Goal: Task Accomplishment & Management: Manage account settings

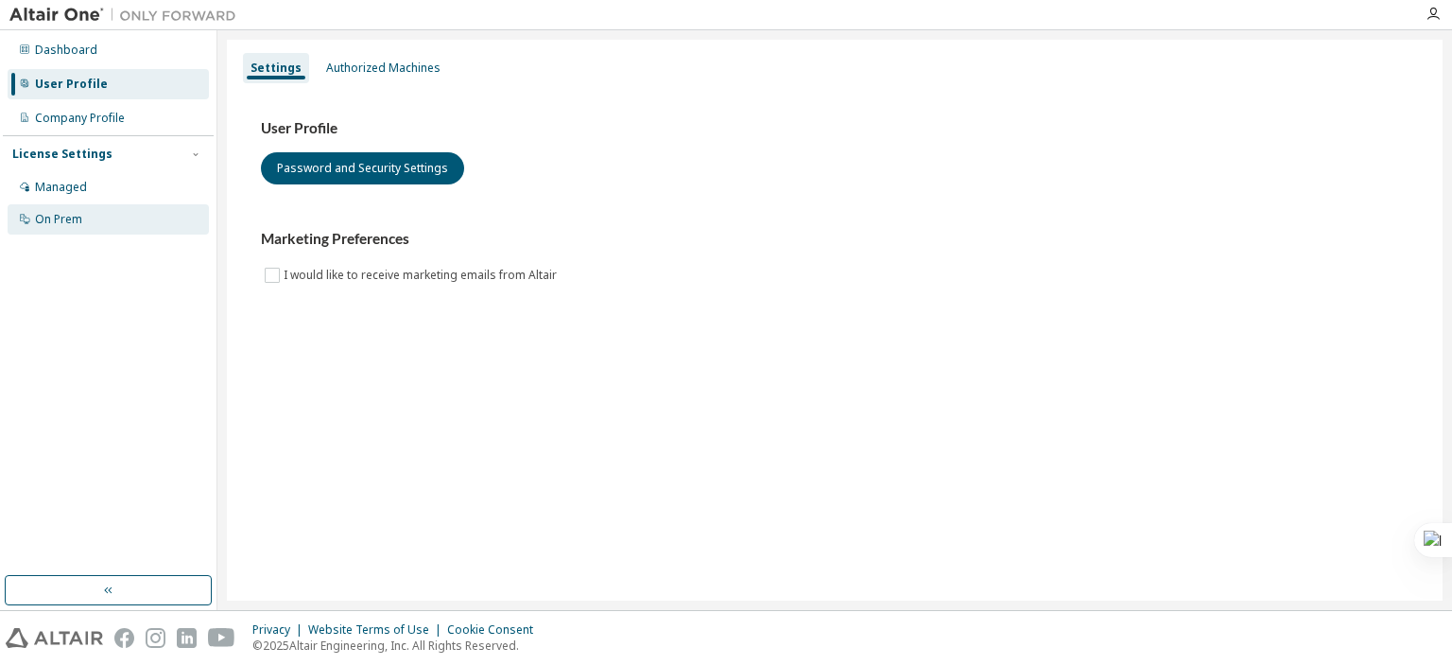
click at [105, 214] on div "On Prem" at bounding box center [108, 219] width 201 height 30
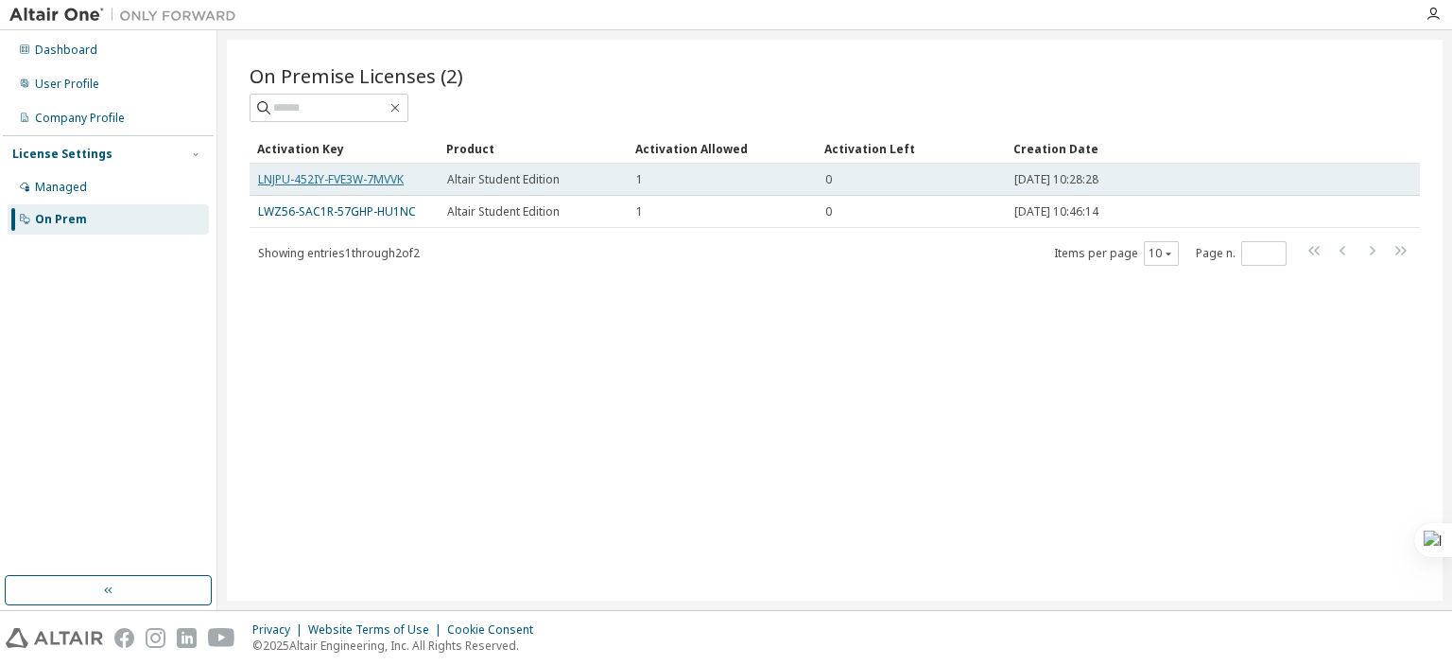
click at [314, 179] on link "LNJPU-452IY-FVE3W-7MVVK" at bounding box center [331, 179] width 146 height 16
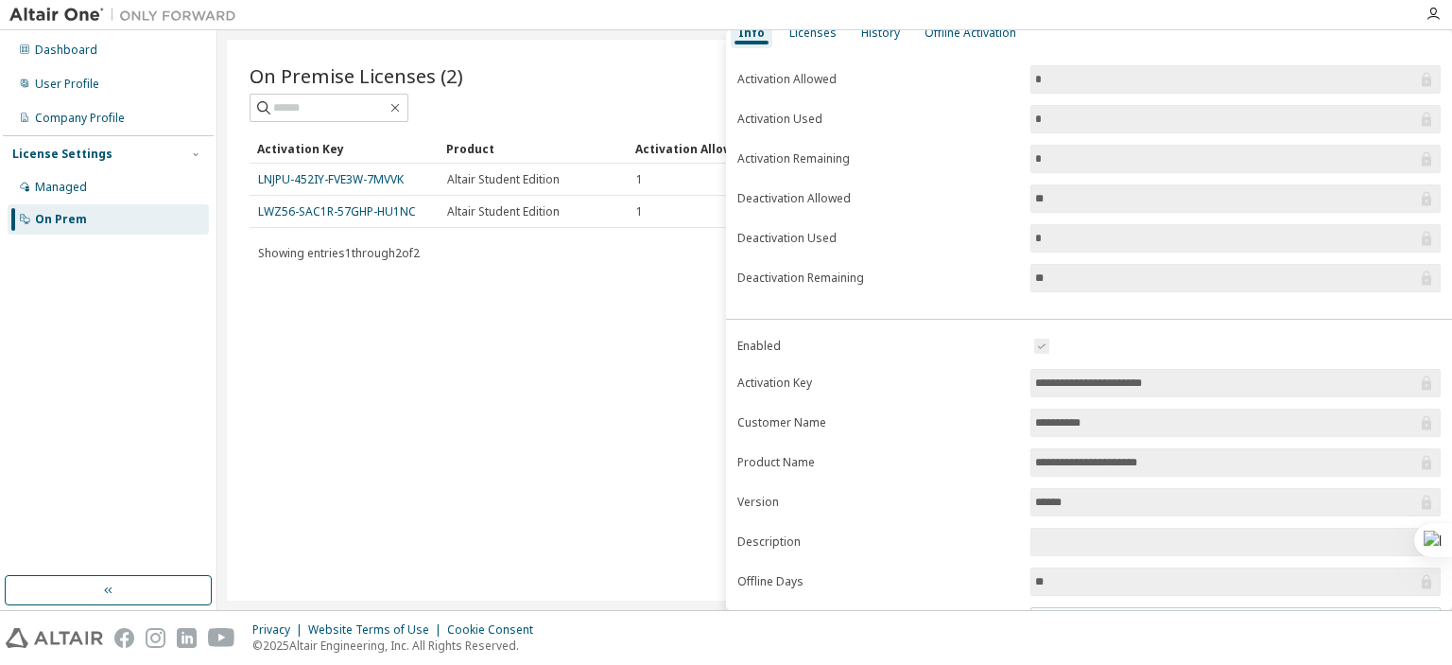
scroll to position [200, 0]
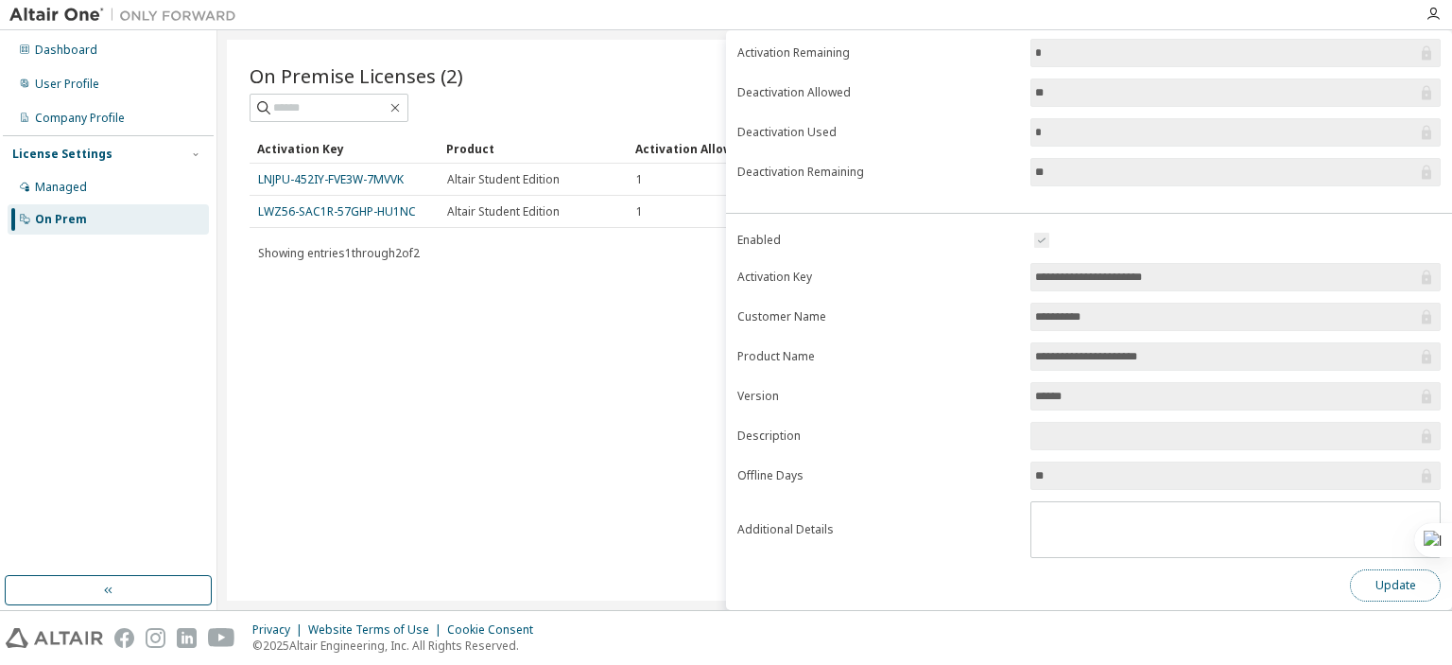
click at [1382, 587] on button "Update" at bounding box center [1395, 585] width 91 height 32
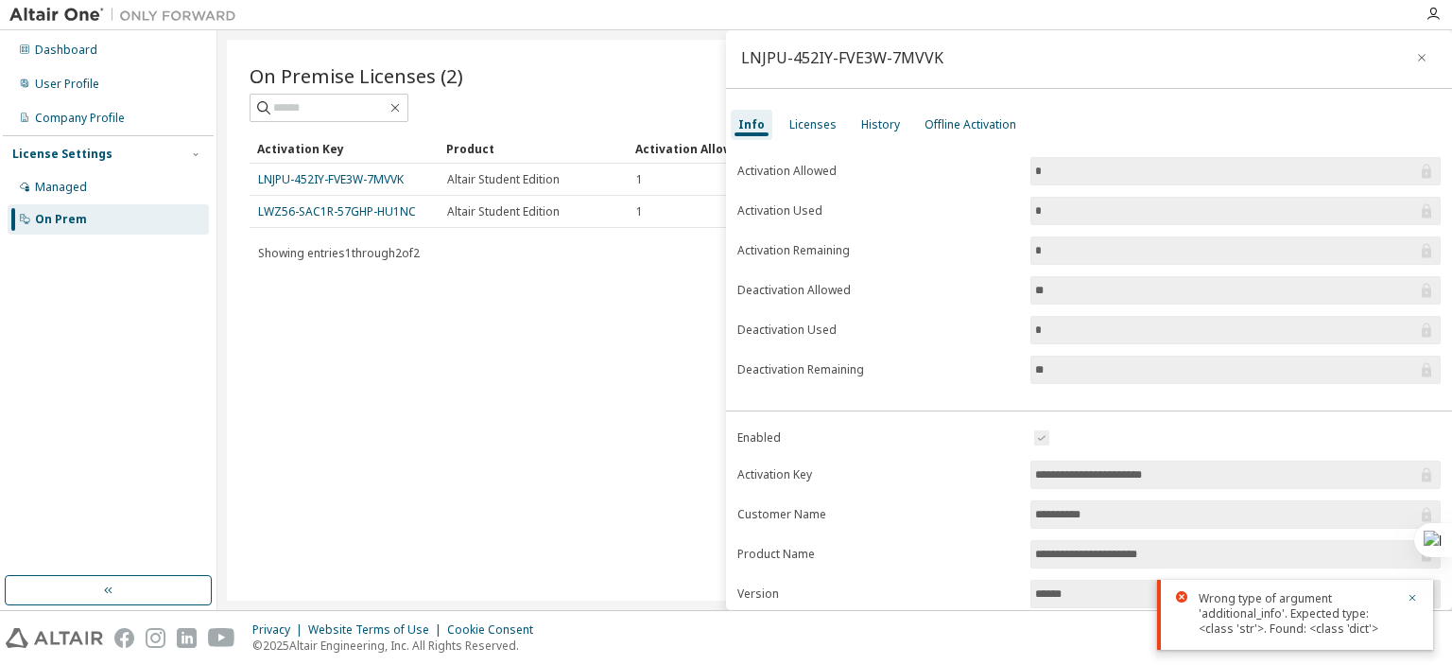
scroll to position [0, 0]
click at [768, 120] on div "Info" at bounding box center [752, 128] width 42 height 30
click at [798, 124] on div "Licenses" at bounding box center [813, 127] width 47 height 15
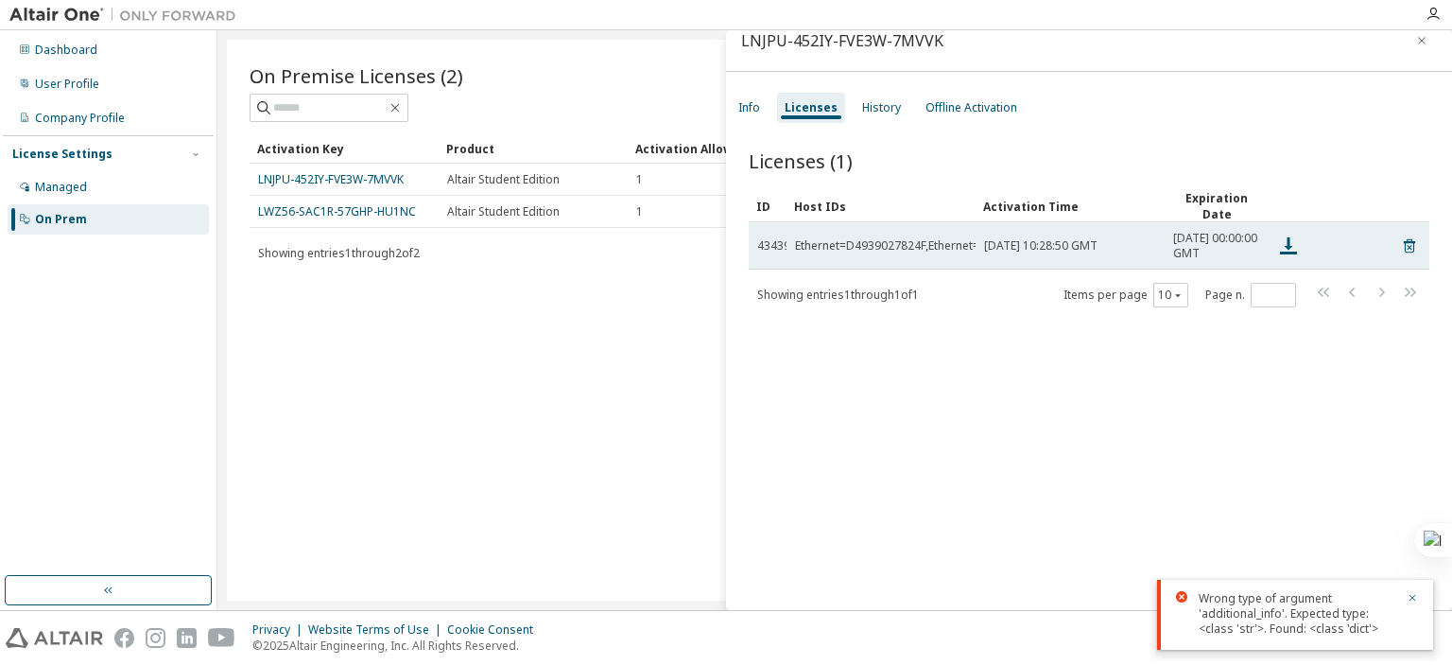
scroll to position [28, 0]
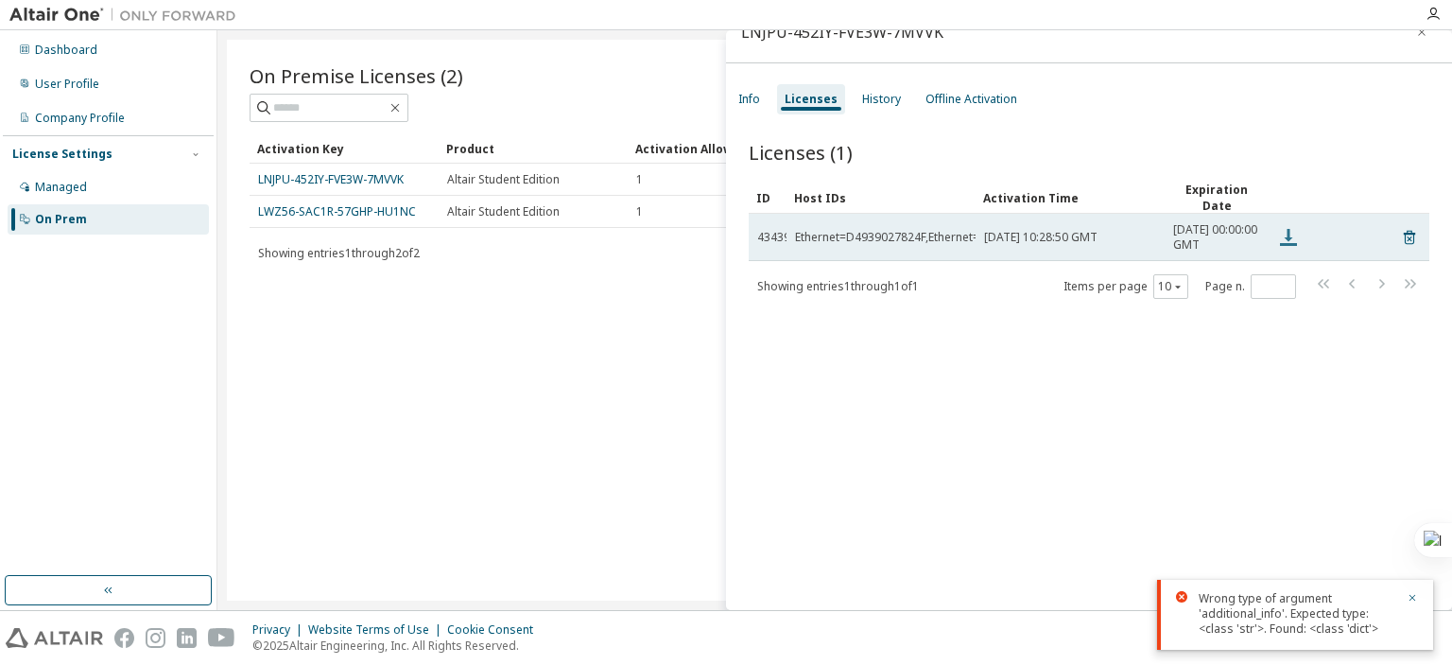
click at [1295, 243] on icon at bounding box center [1288, 237] width 23 height 23
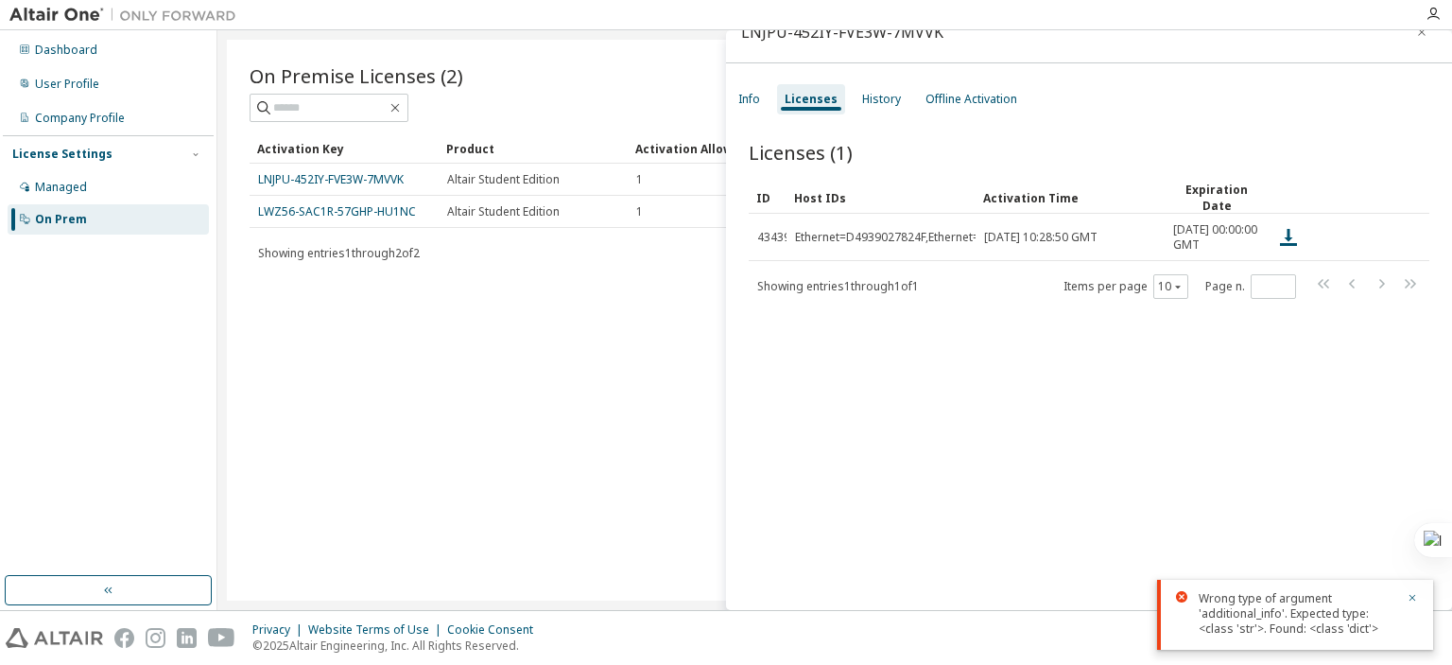
click at [531, 351] on div "On Premise Licenses (2) Clear Load Save Save As Field Operator Value Select fil…" at bounding box center [835, 320] width 1216 height 561
click at [84, 182] on div "Managed" at bounding box center [61, 187] width 52 height 15
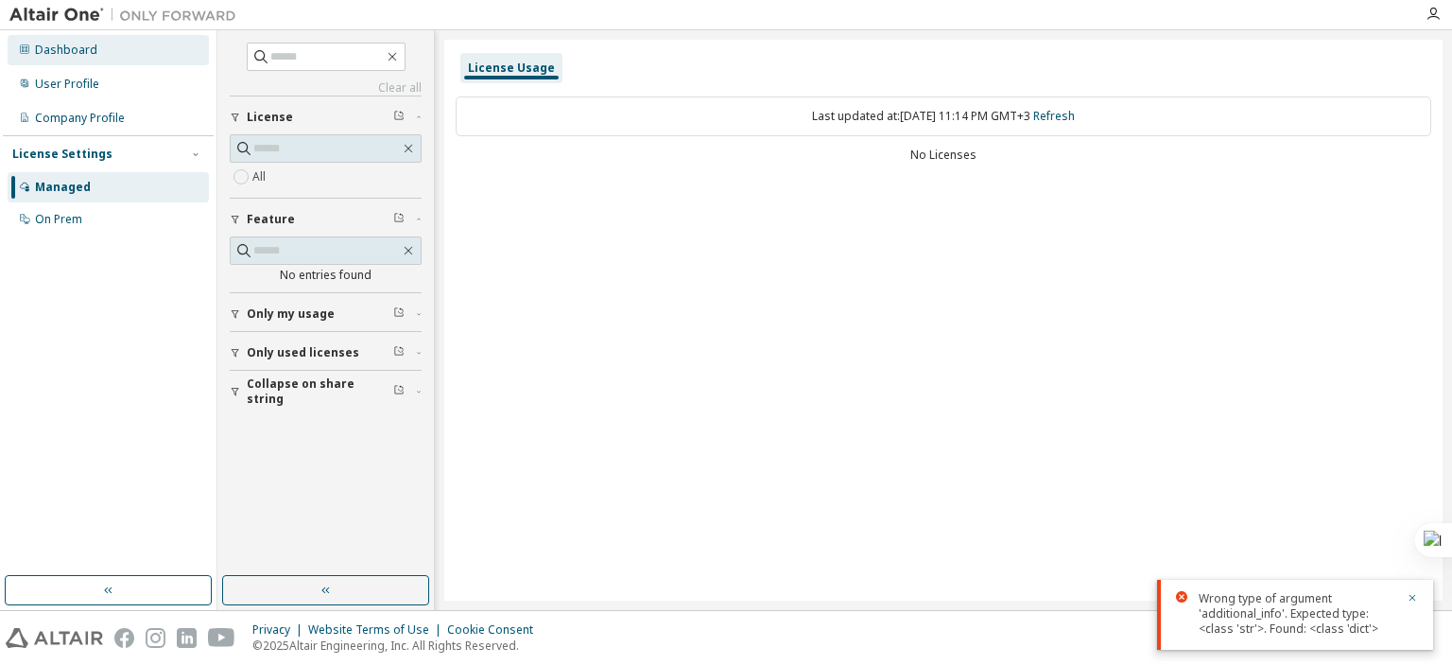
click at [116, 56] on div "Dashboard" at bounding box center [108, 50] width 201 height 30
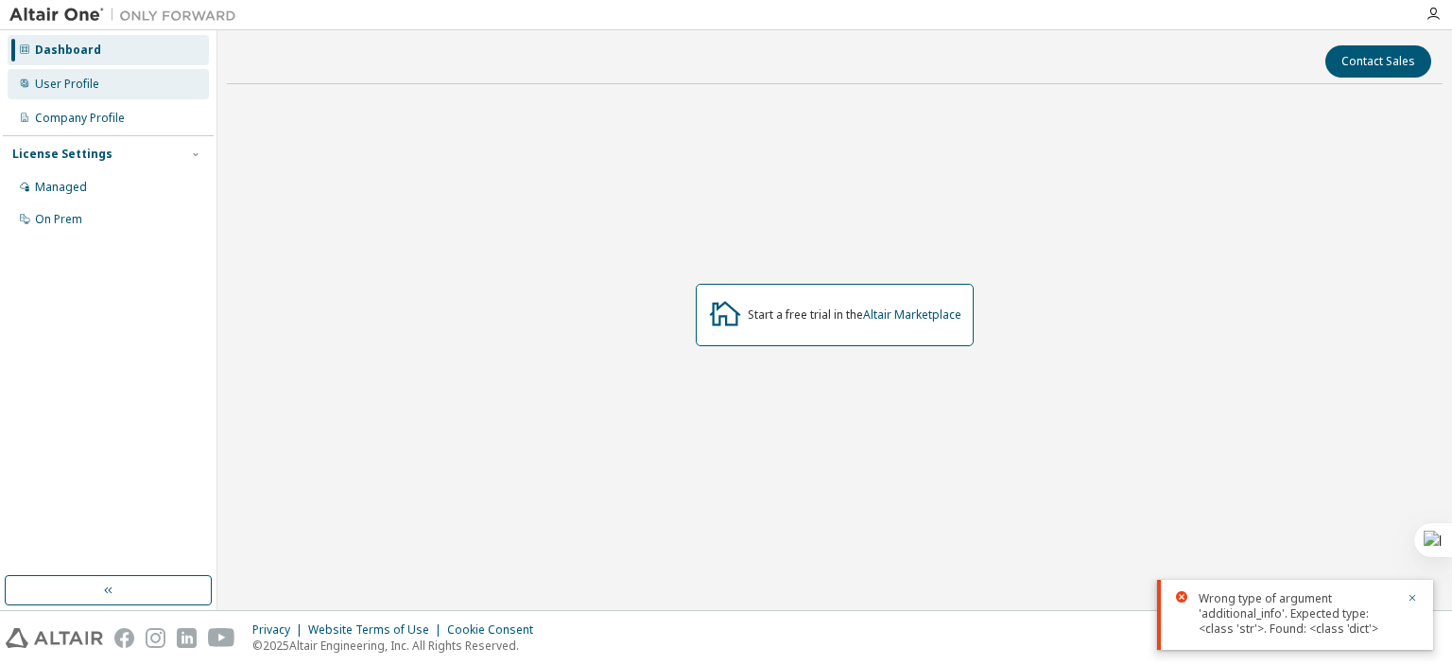
click at [81, 90] on div "User Profile" at bounding box center [67, 84] width 64 height 15
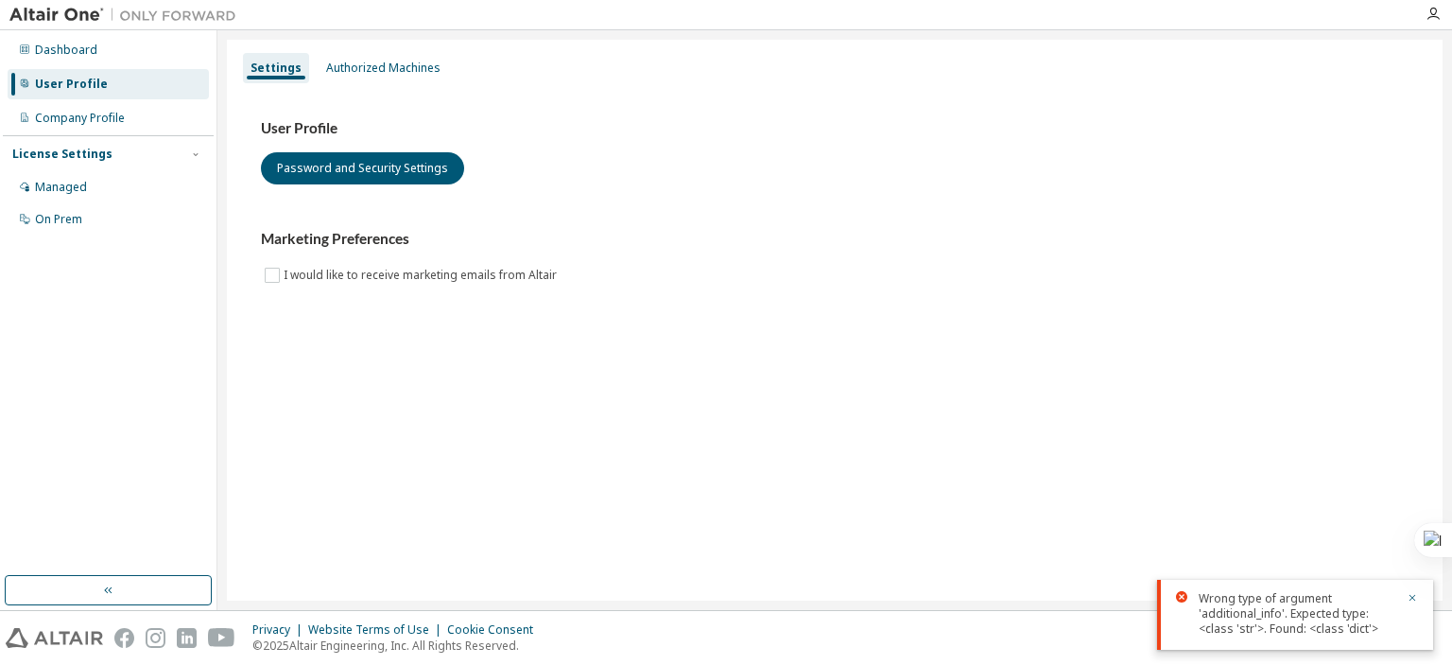
click at [91, 12] on img at bounding box center [127, 15] width 236 height 19
click at [1429, 16] on icon "button" at bounding box center [1433, 14] width 15 height 15
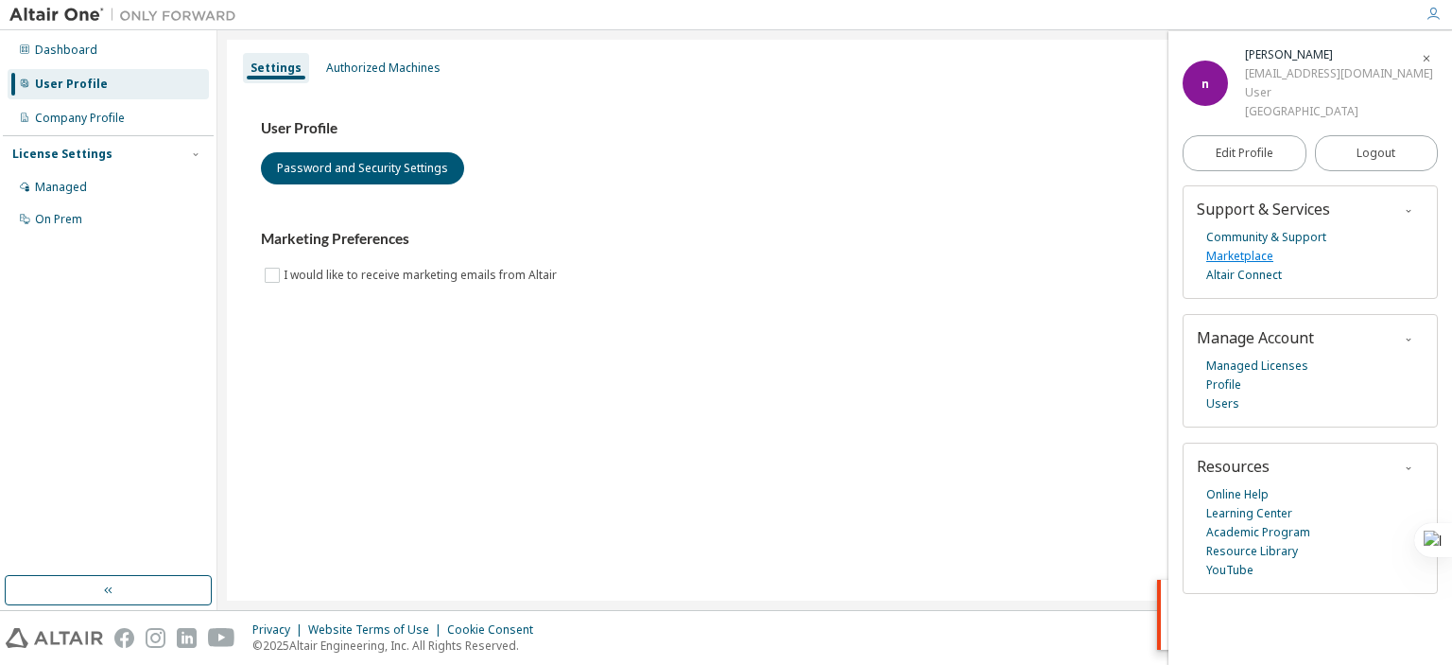
click at [1244, 258] on link "Marketplace" at bounding box center [1240, 256] width 67 height 19
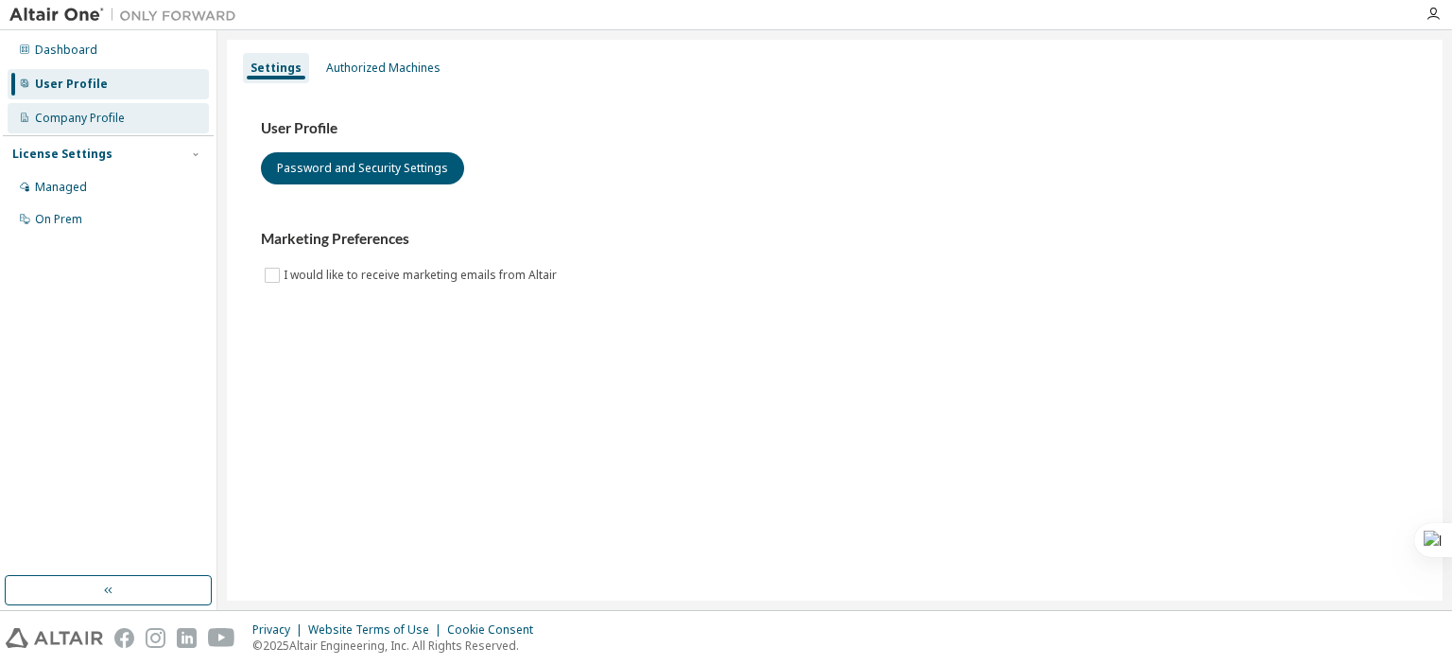
click at [139, 121] on div "Company Profile" at bounding box center [108, 118] width 201 height 30
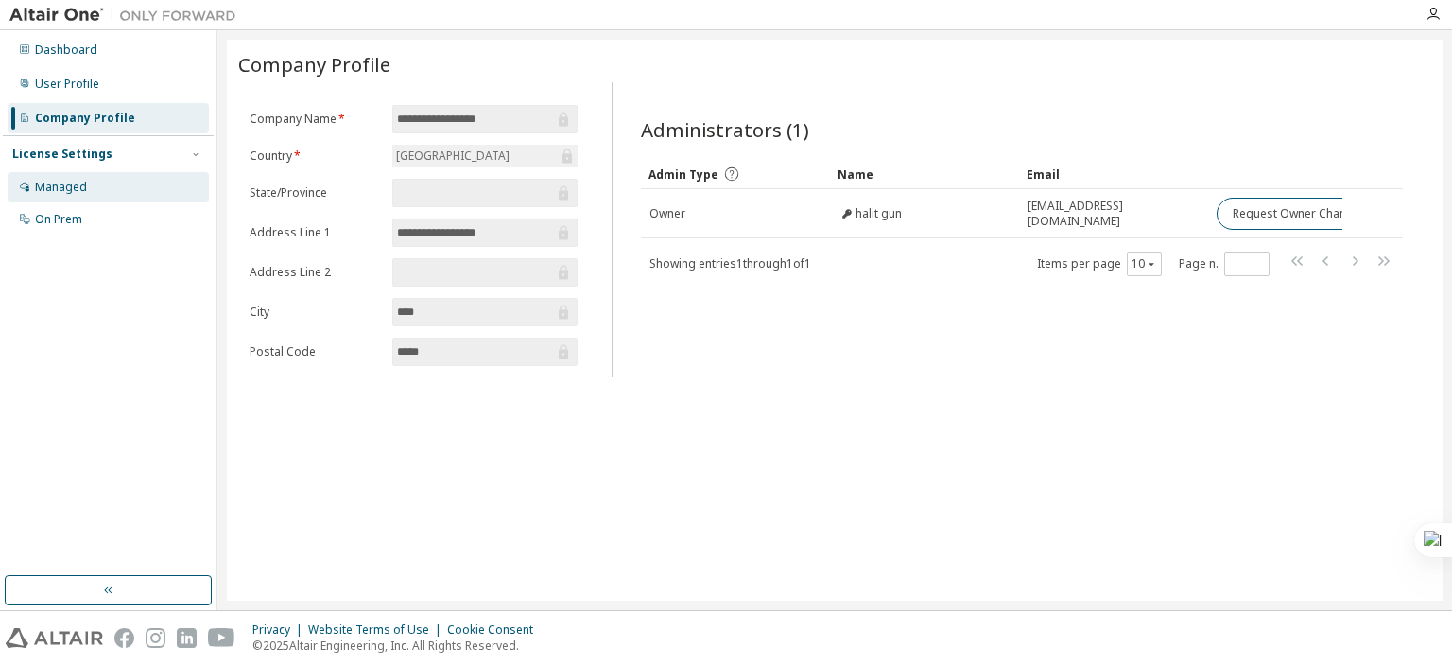
click at [130, 180] on div "Managed" at bounding box center [108, 187] width 201 height 30
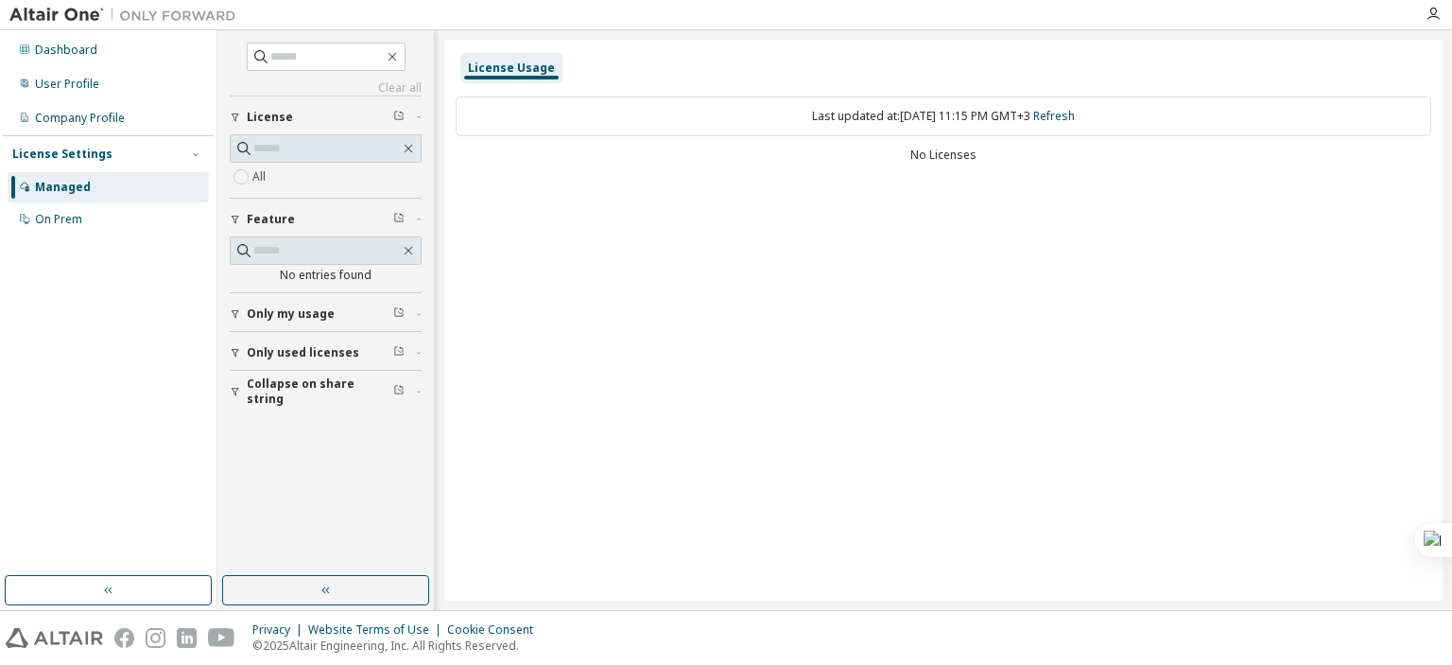
click at [297, 315] on span "Only my usage" at bounding box center [291, 313] width 88 height 15
click at [322, 405] on span "Only used licenses" at bounding box center [303, 407] width 113 height 15
click at [325, 481] on button "Collapse on share string" at bounding box center [326, 501] width 192 height 42
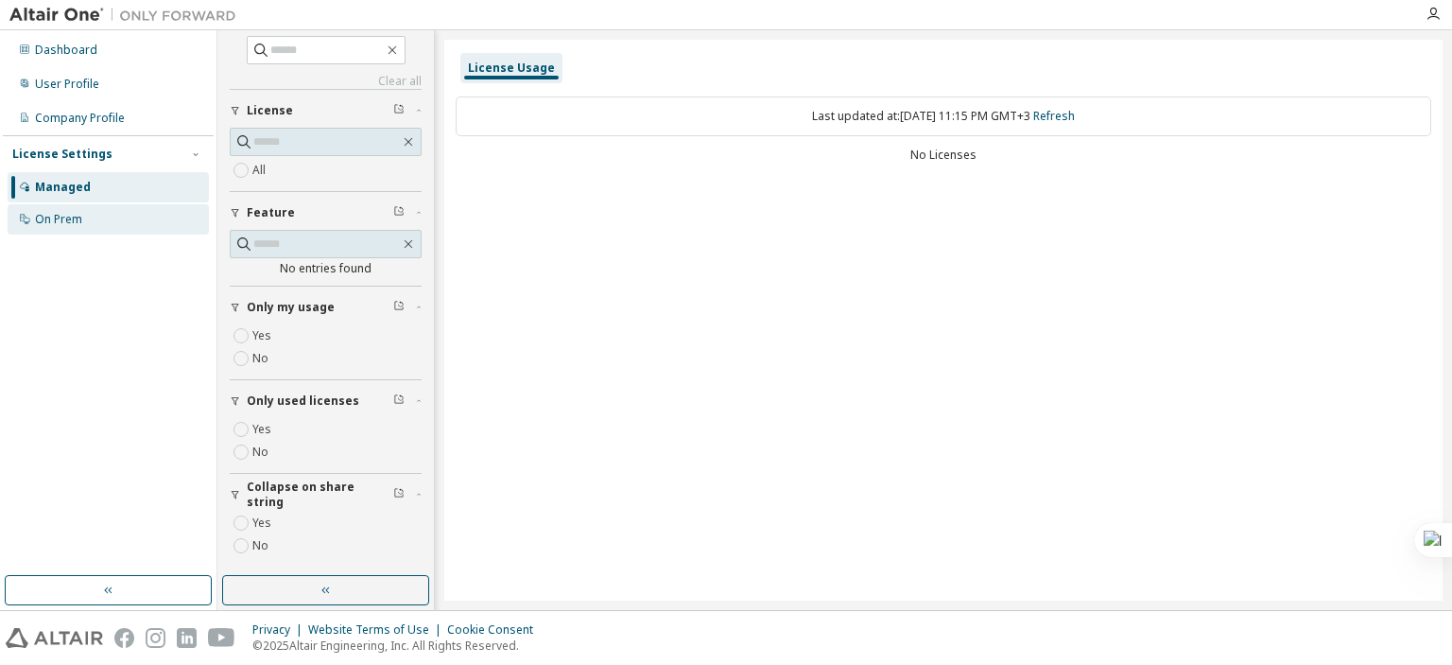
click at [91, 221] on div "On Prem" at bounding box center [108, 219] width 201 height 30
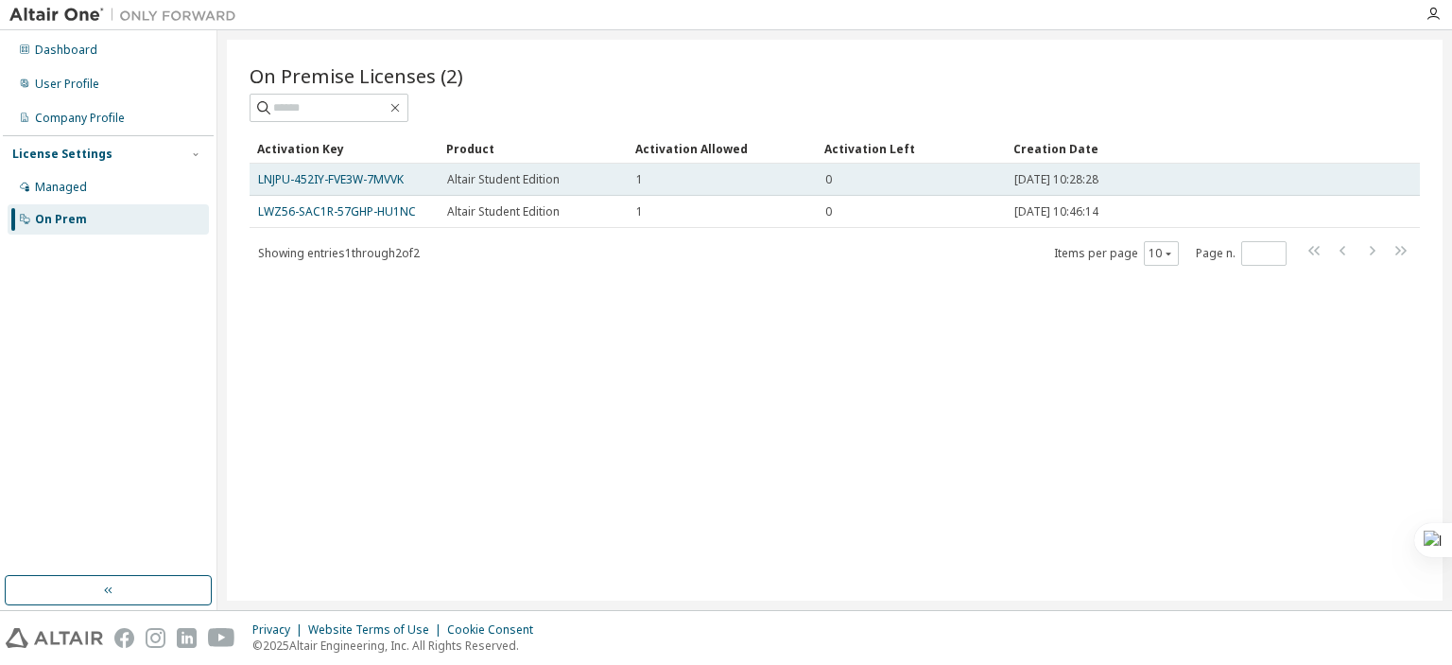
click at [919, 186] on td "0" at bounding box center [911, 180] width 189 height 32
click at [915, 180] on div "0" at bounding box center [912, 179] width 172 height 15
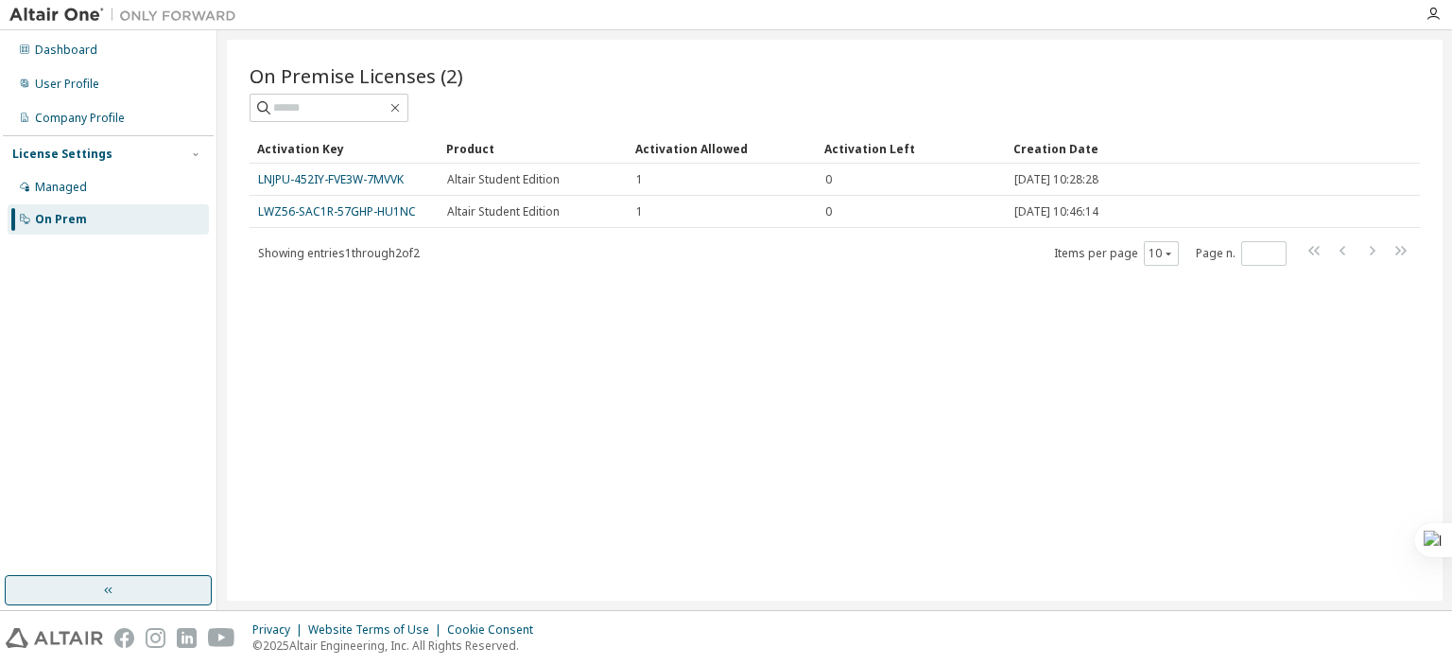
click at [149, 576] on button "button" at bounding box center [108, 590] width 207 height 30
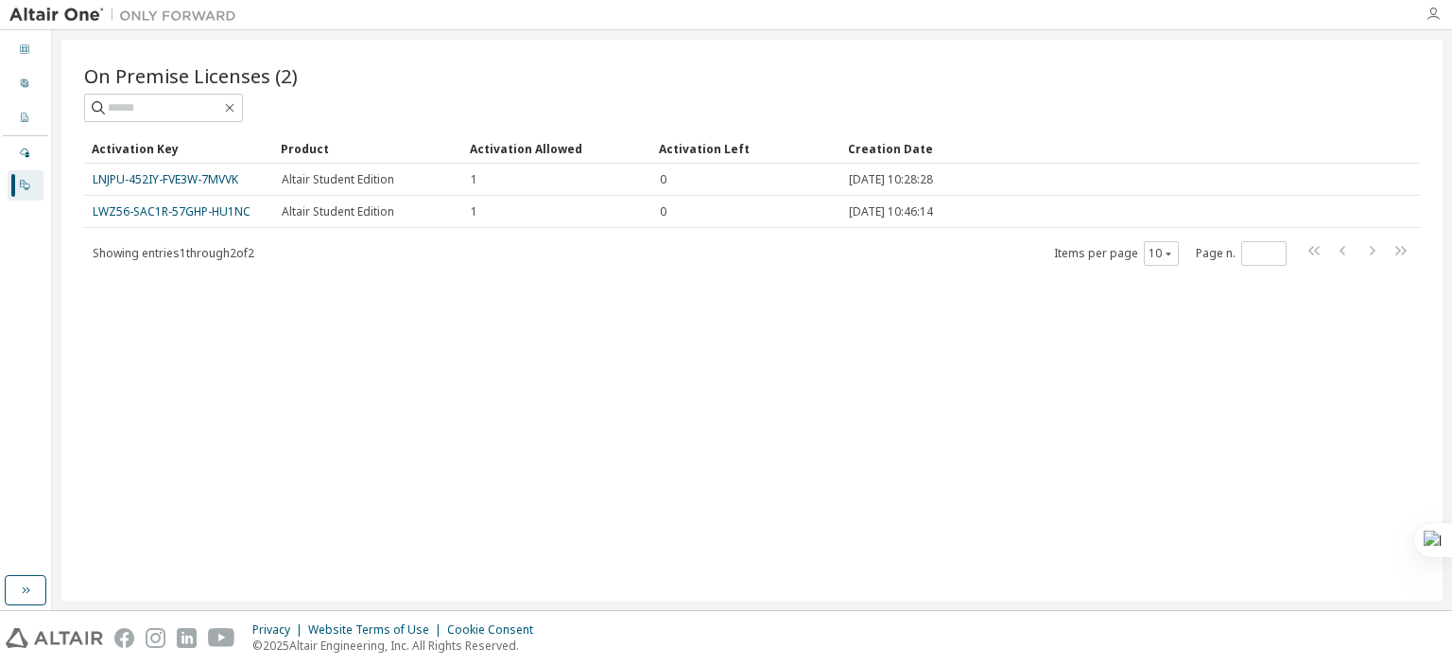
click at [1433, 7] on icon "button" at bounding box center [1433, 14] width 15 height 15
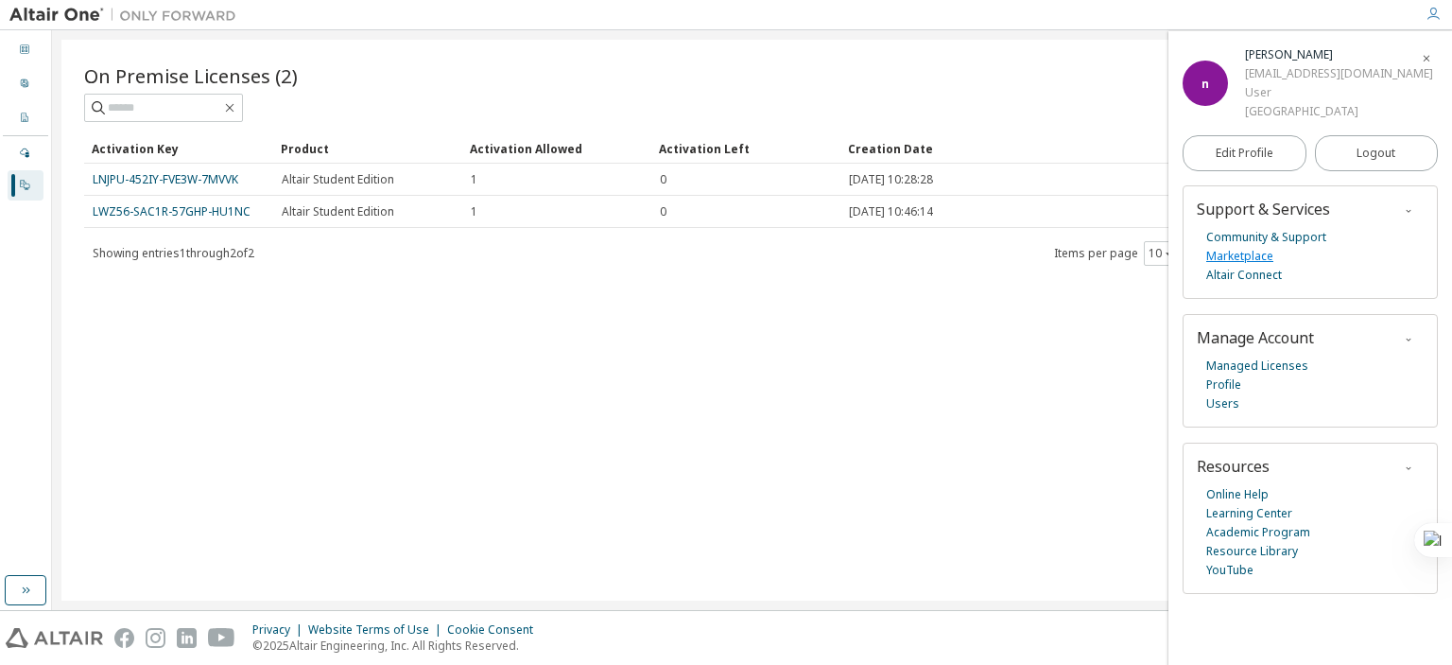
click at [1246, 254] on link "Marketplace" at bounding box center [1240, 256] width 67 height 19
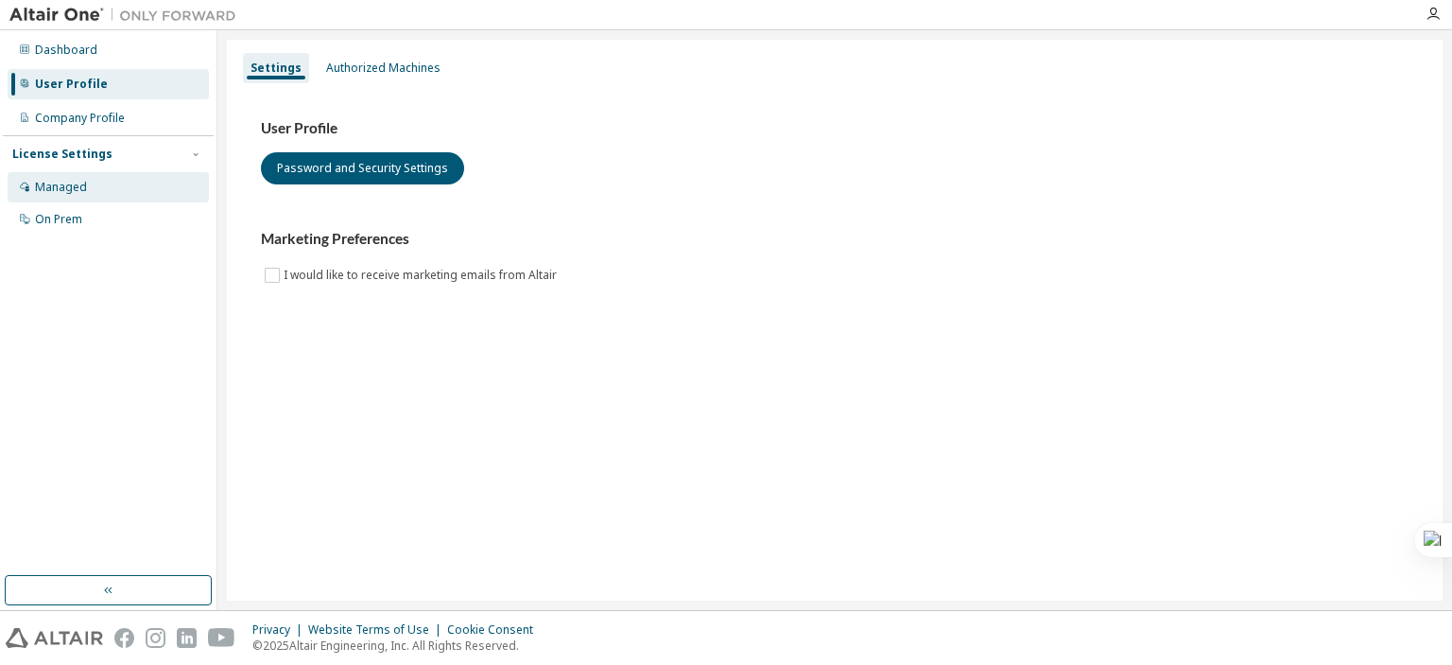
click at [96, 192] on div "Managed" at bounding box center [108, 187] width 201 height 30
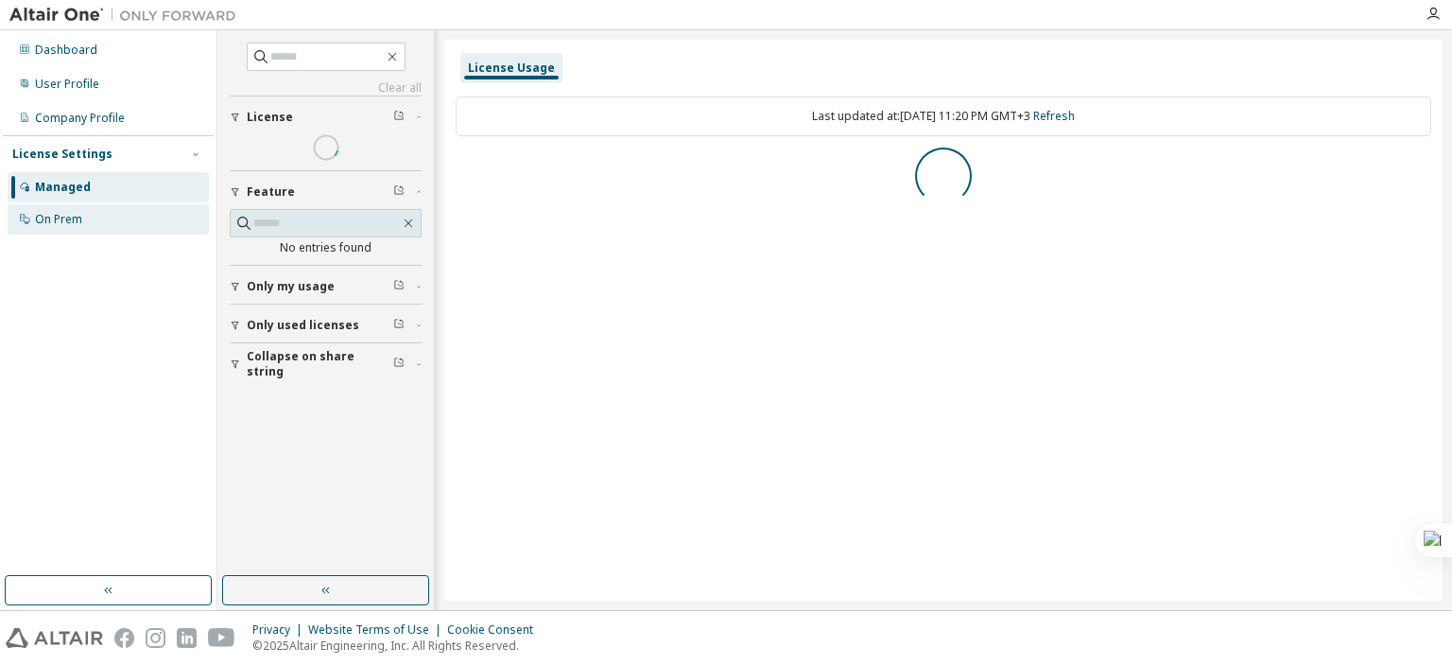
click at [99, 222] on div "On Prem" at bounding box center [108, 219] width 201 height 30
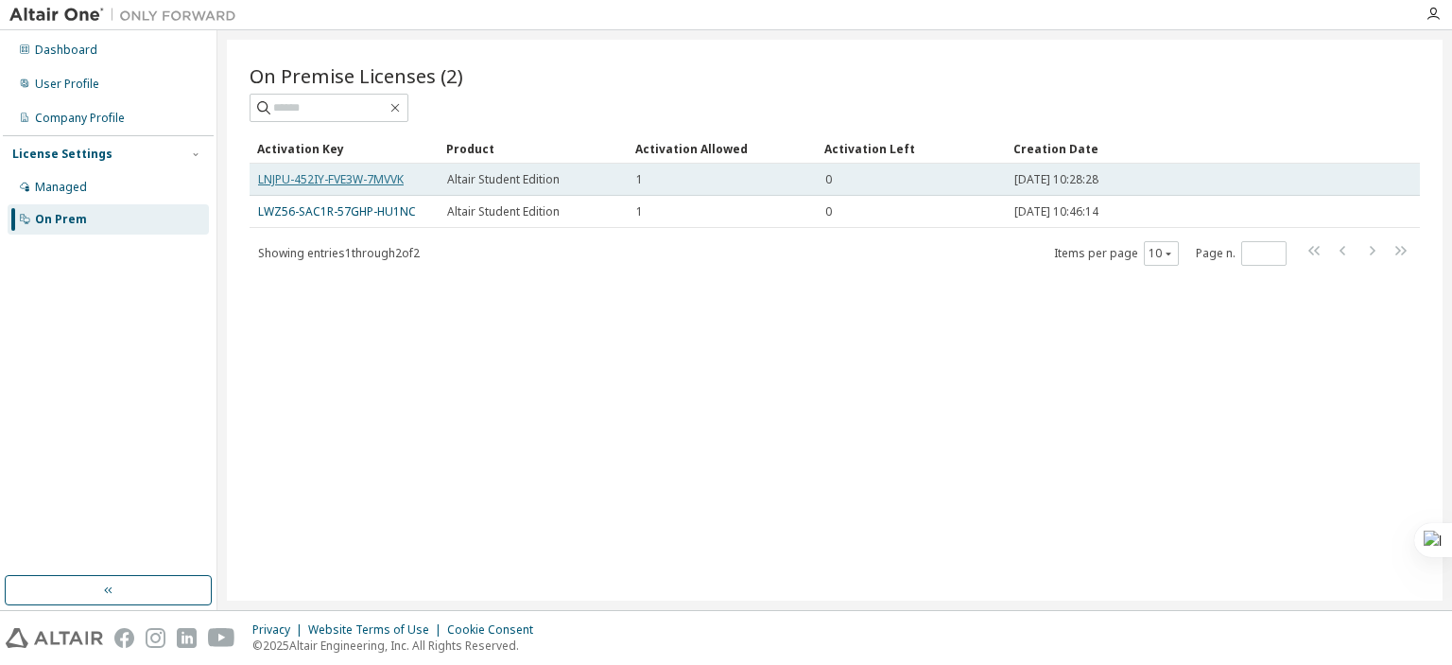
click at [376, 173] on link "LNJPU-452IY-FVE3W-7MVVK" at bounding box center [331, 179] width 146 height 16
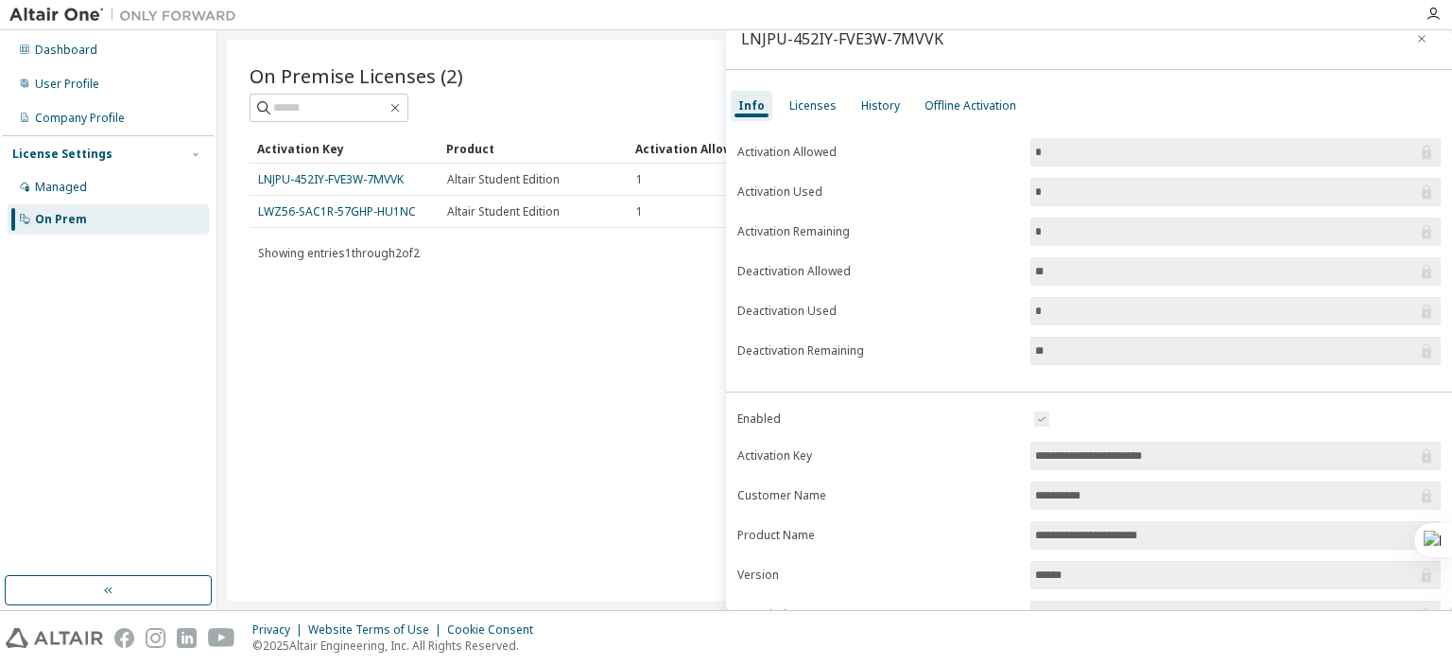
scroll to position [11, 0]
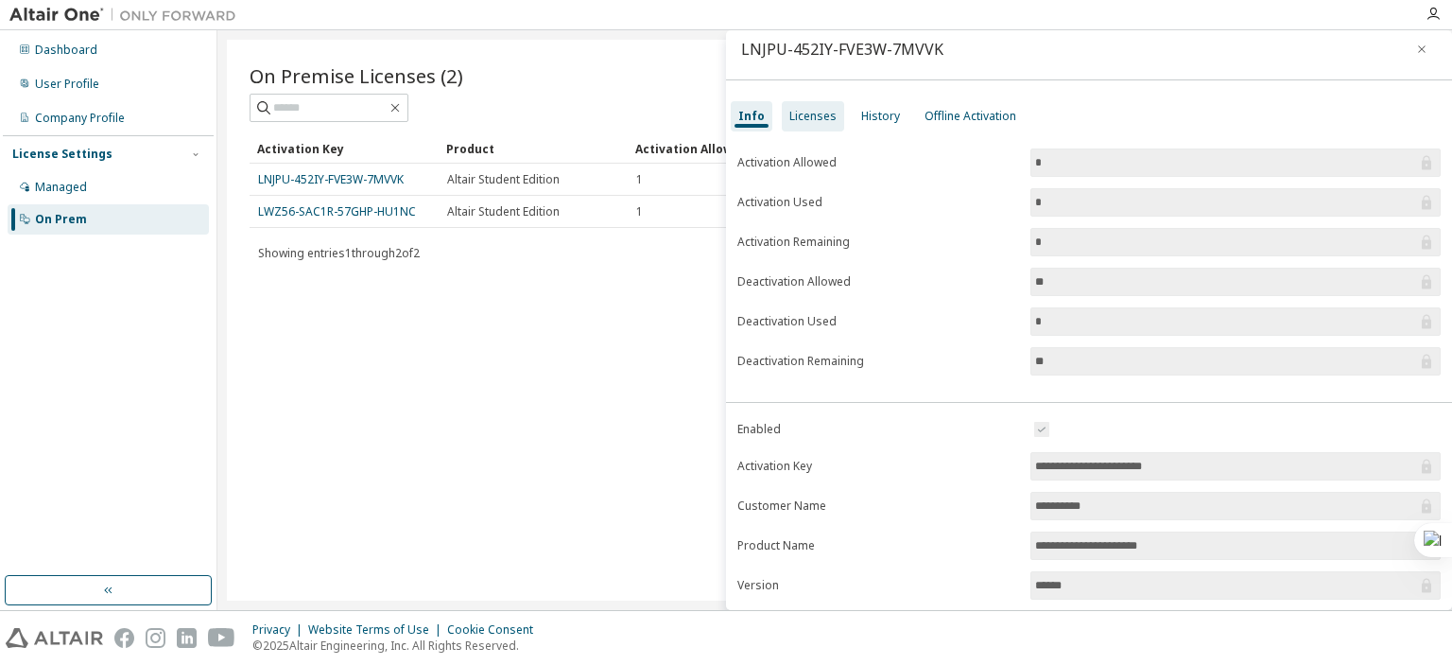
click at [821, 123] on div "Licenses" at bounding box center [813, 116] width 62 height 30
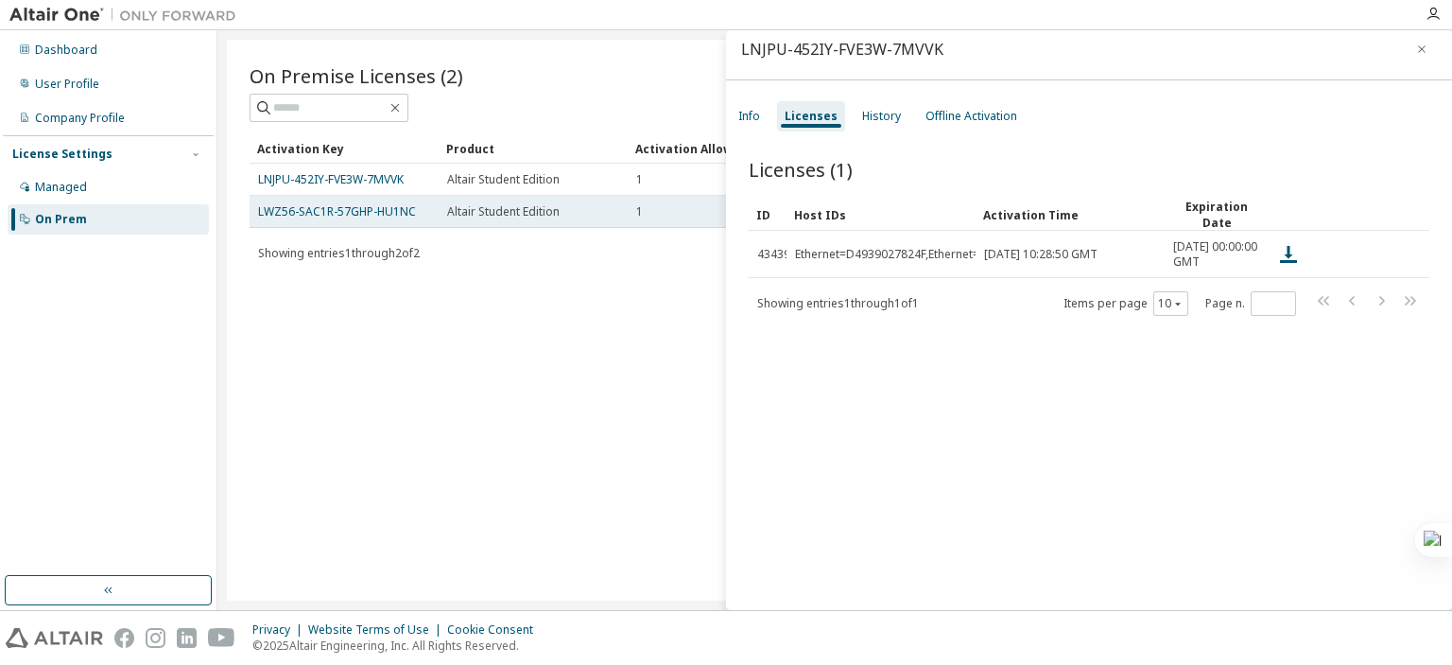
click at [606, 215] on div "Altair Student Edition" at bounding box center [533, 211] width 172 height 15
click at [400, 207] on link "LWZ56-SAC1R-57GHP-HU1NC" at bounding box center [337, 211] width 158 height 16
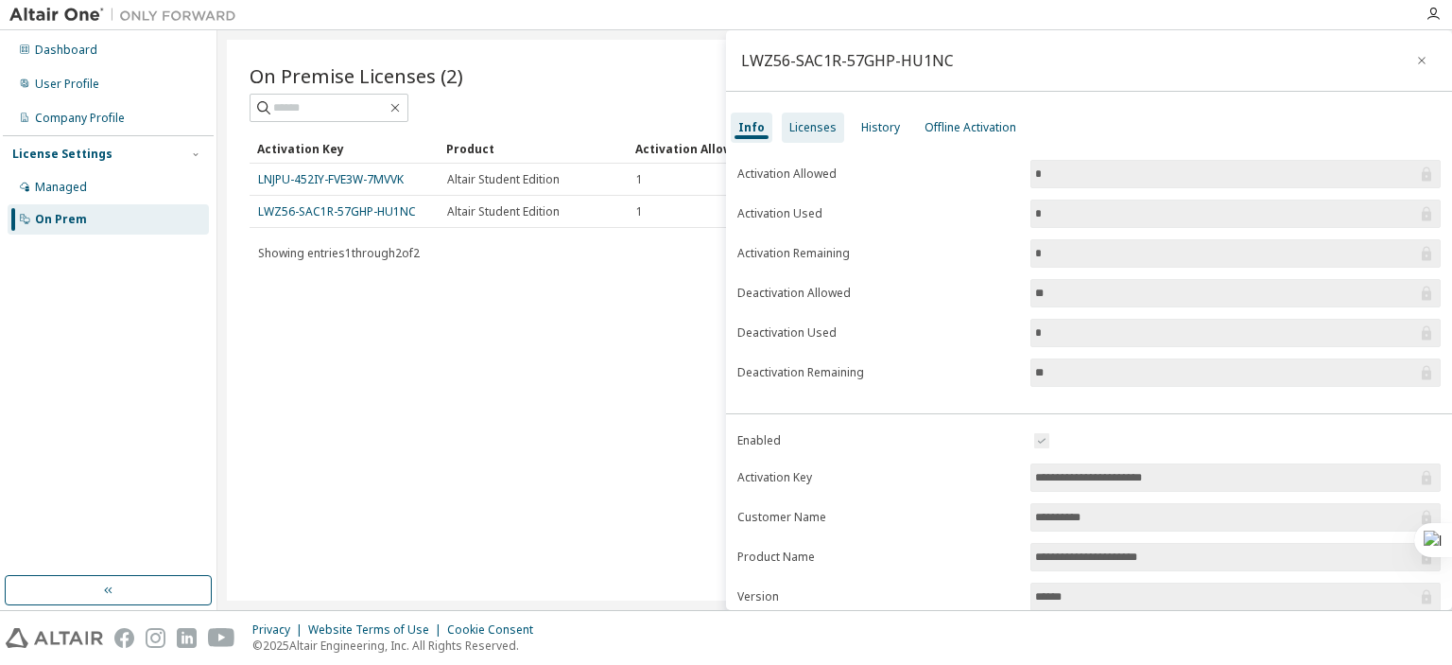
click at [806, 128] on div "Licenses" at bounding box center [813, 127] width 47 height 15
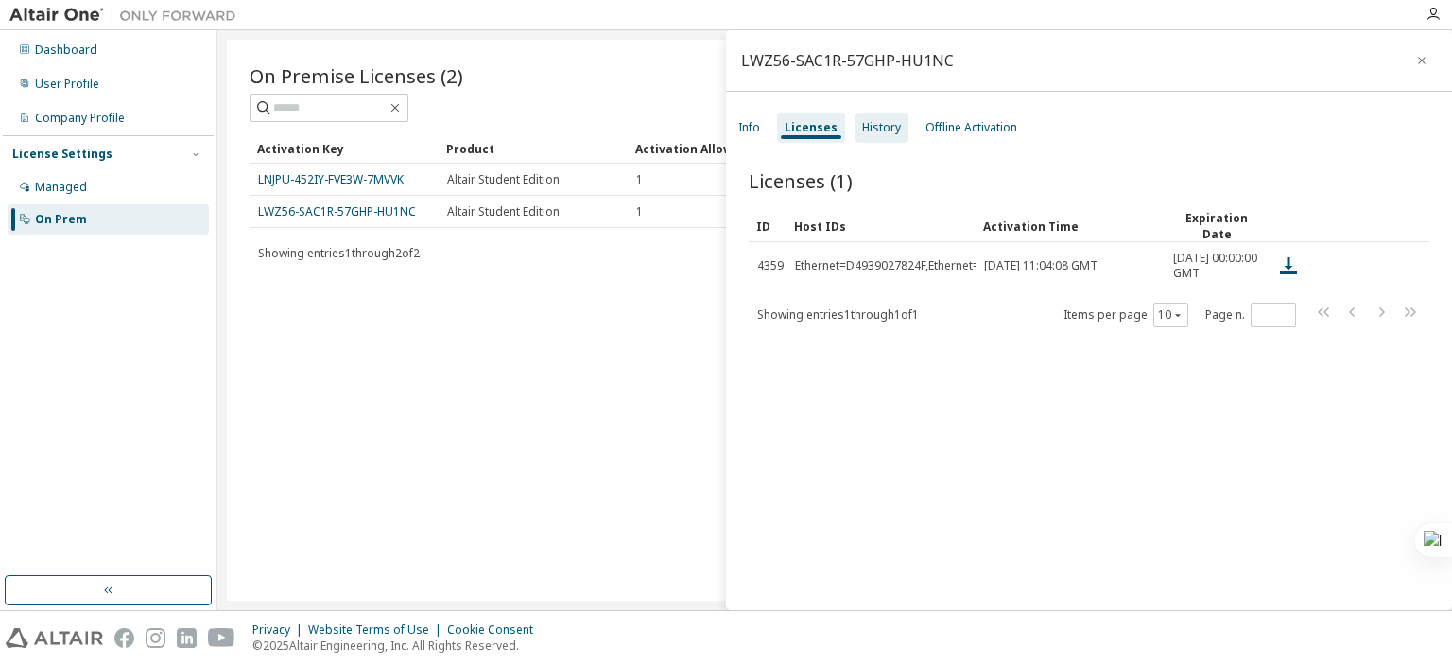
click at [873, 122] on div "History" at bounding box center [881, 127] width 39 height 15
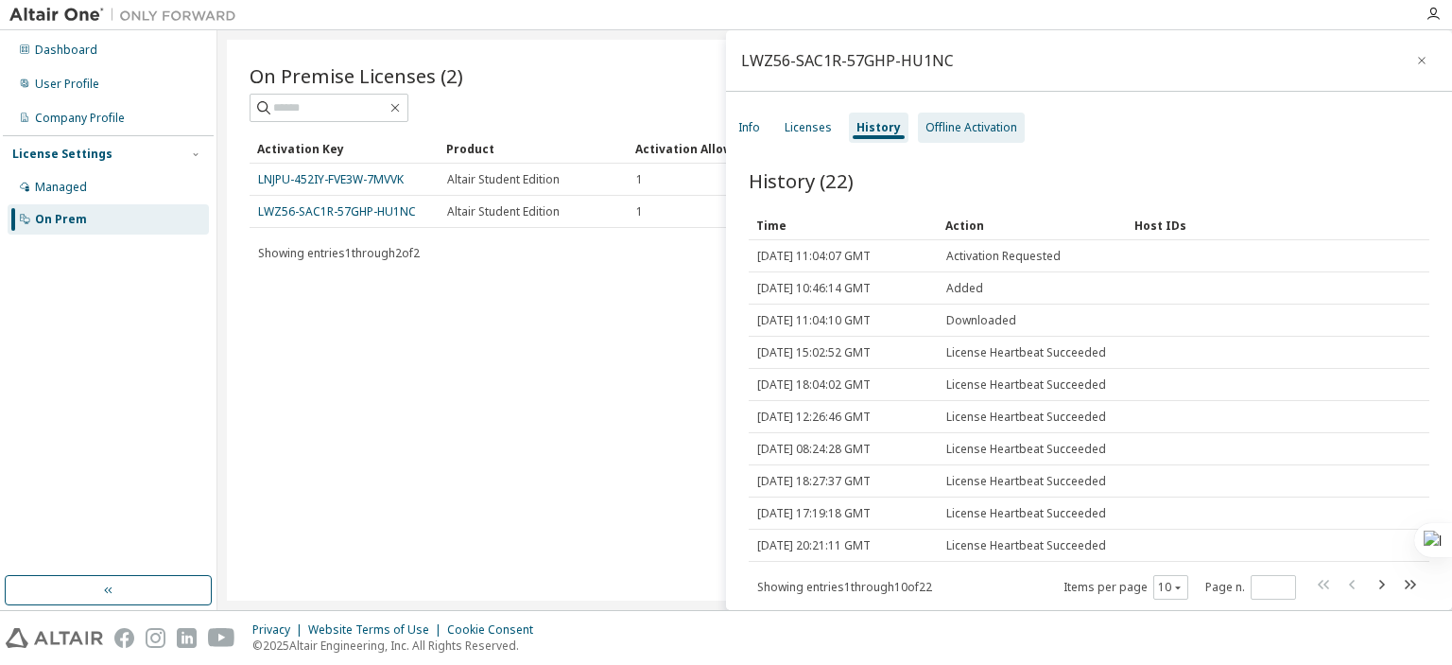
click at [952, 120] on div "Offline Activation" at bounding box center [972, 127] width 92 height 15
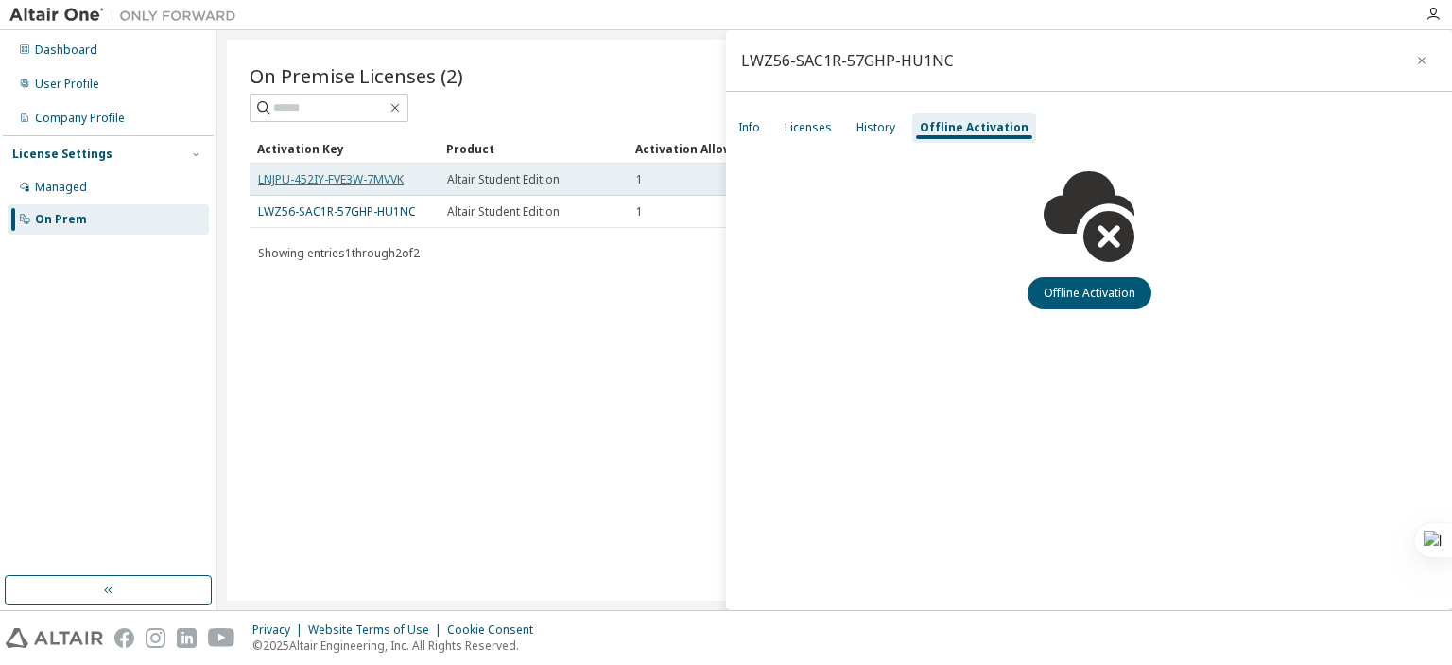
click at [372, 178] on link "LNJPU-452IY-FVE3W-7MVVK" at bounding box center [331, 179] width 146 height 16
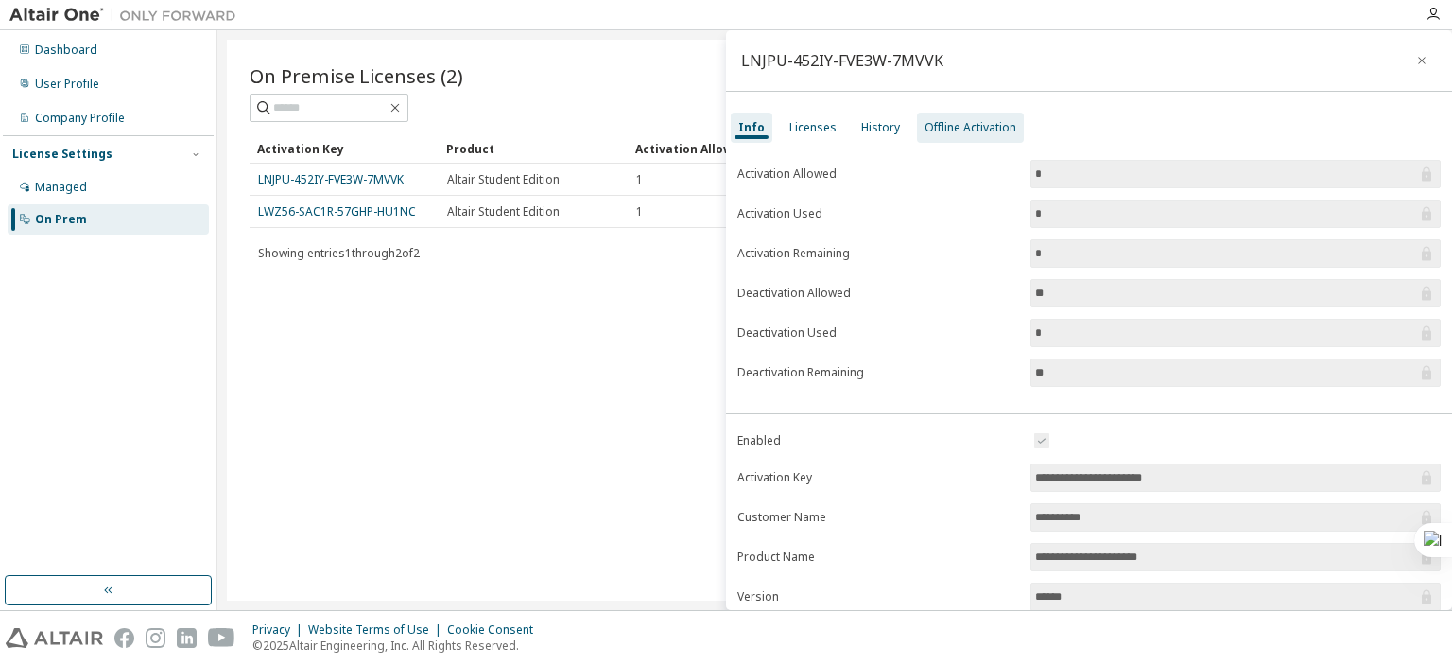
click at [949, 135] on div "Offline Activation" at bounding box center [970, 128] width 107 height 30
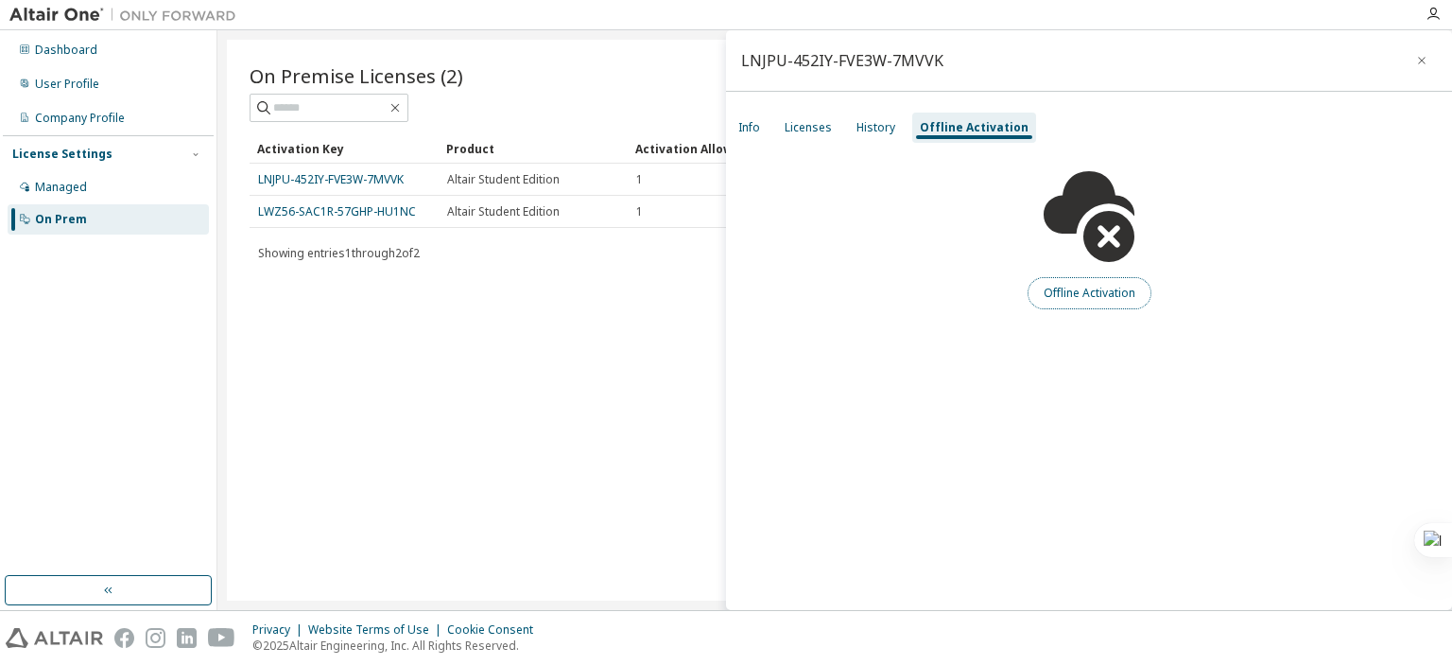
click at [1086, 298] on button "Offline Activation" at bounding box center [1090, 293] width 124 height 32
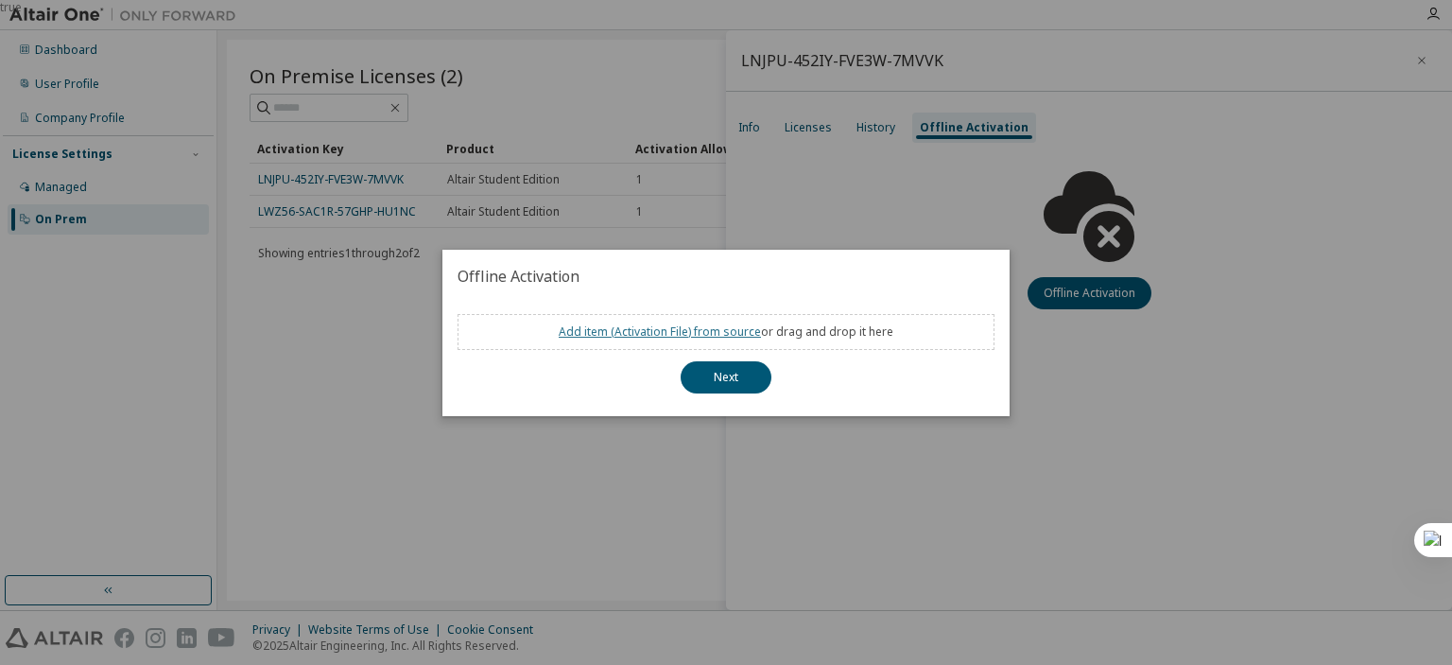
click at [690, 336] on link "Add item ( Activation File ) from source" at bounding box center [660, 331] width 202 height 16
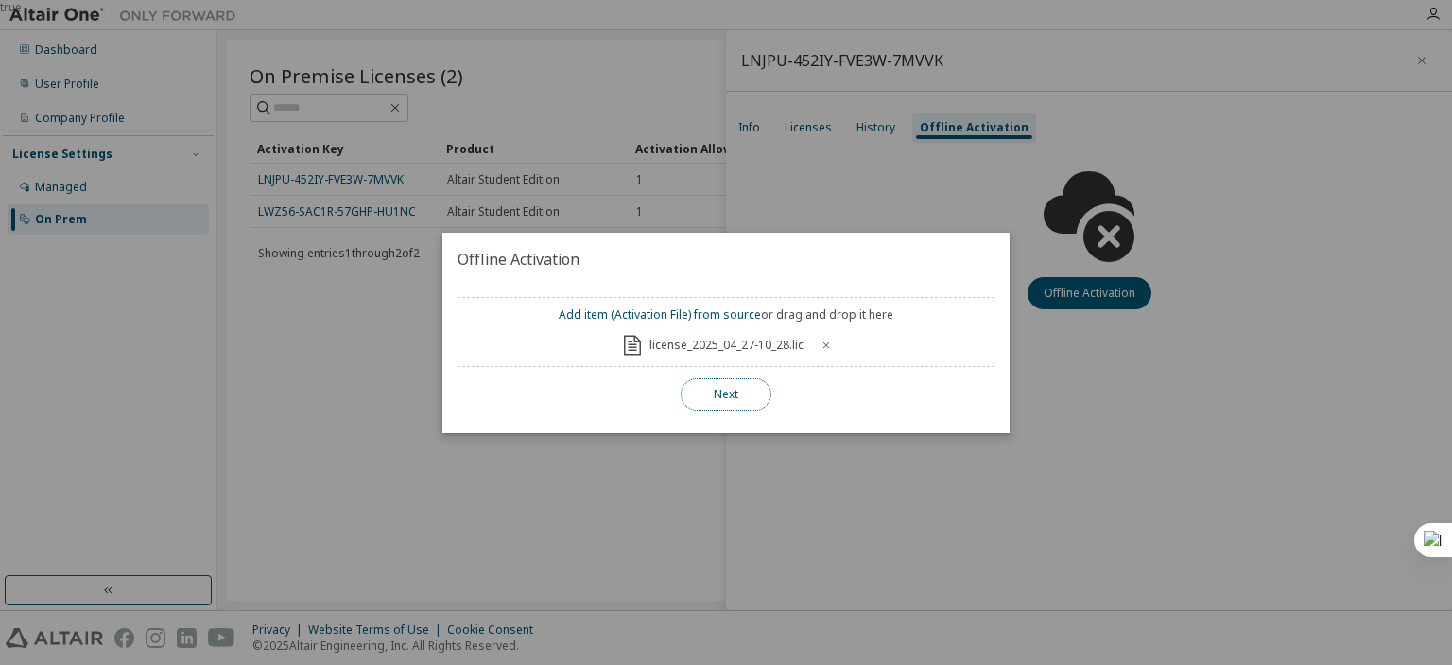
click at [753, 395] on button "Next" at bounding box center [726, 394] width 91 height 32
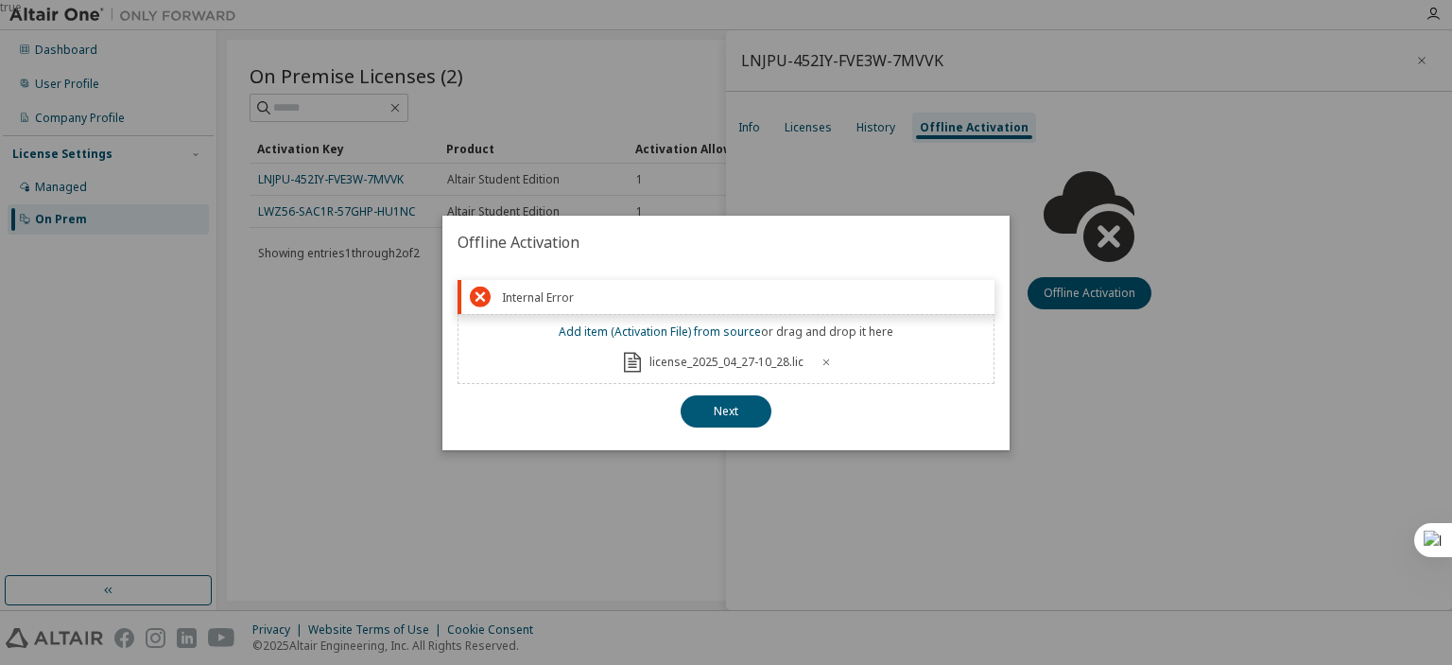
click at [824, 355] on div "license_2025_04_27-10_28.lic" at bounding box center [726, 362] width 211 height 23
click at [825, 361] on icon at bounding box center [826, 361] width 7 height 7
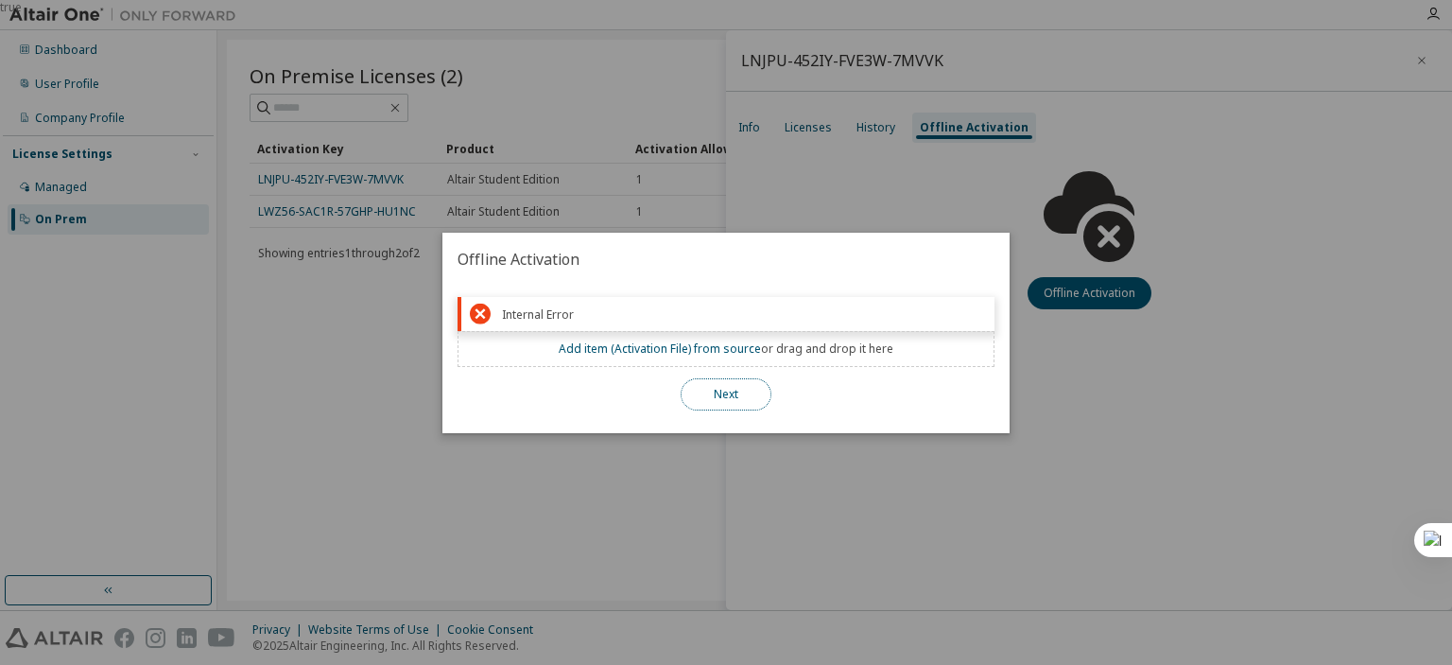
click at [756, 382] on button "Next" at bounding box center [726, 394] width 91 height 32
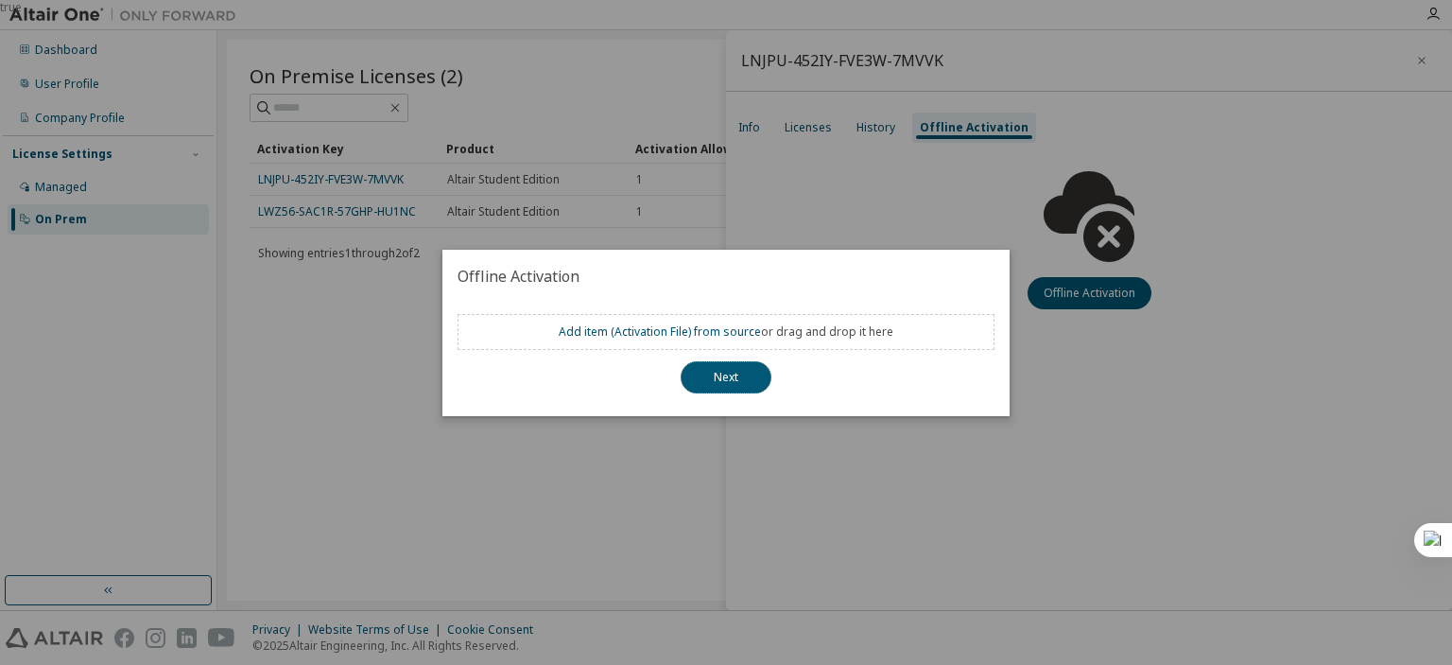
drag, startPoint x: 747, startPoint y: 389, endPoint x: 967, endPoint y: 445, distance: 227.5
click at [962, 0] on div "true Offline Activation Add item ( Activation File ) from source or drag and dr…" at bounding box center [726, 0] width 1452 height 0
click at [974, 446] on div "true" at bounding box center [726, 332] width 1452 height 665
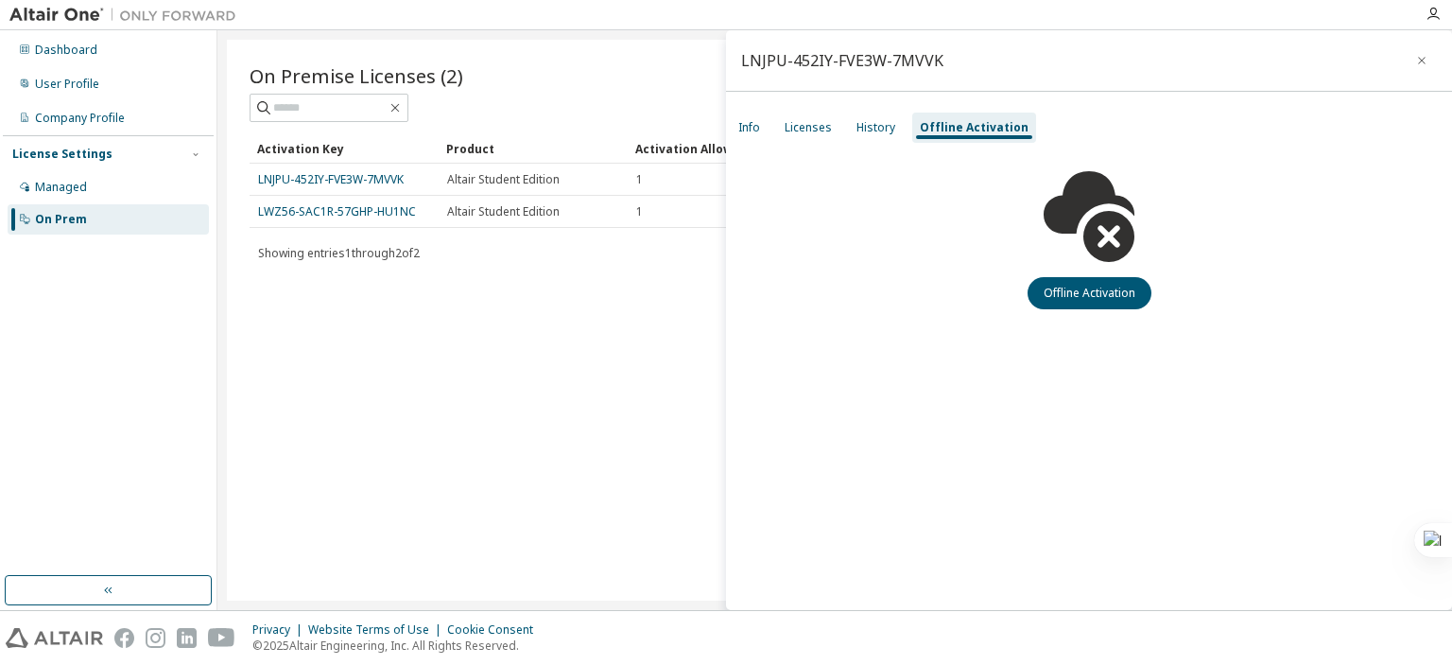
click at [867, 145] on div "Offline Activation" at bounding box center [1089, 227] width 726 height 165
click at [805, 132] on div "Licenses" at bounding box center [808, 127] width 47 height 15
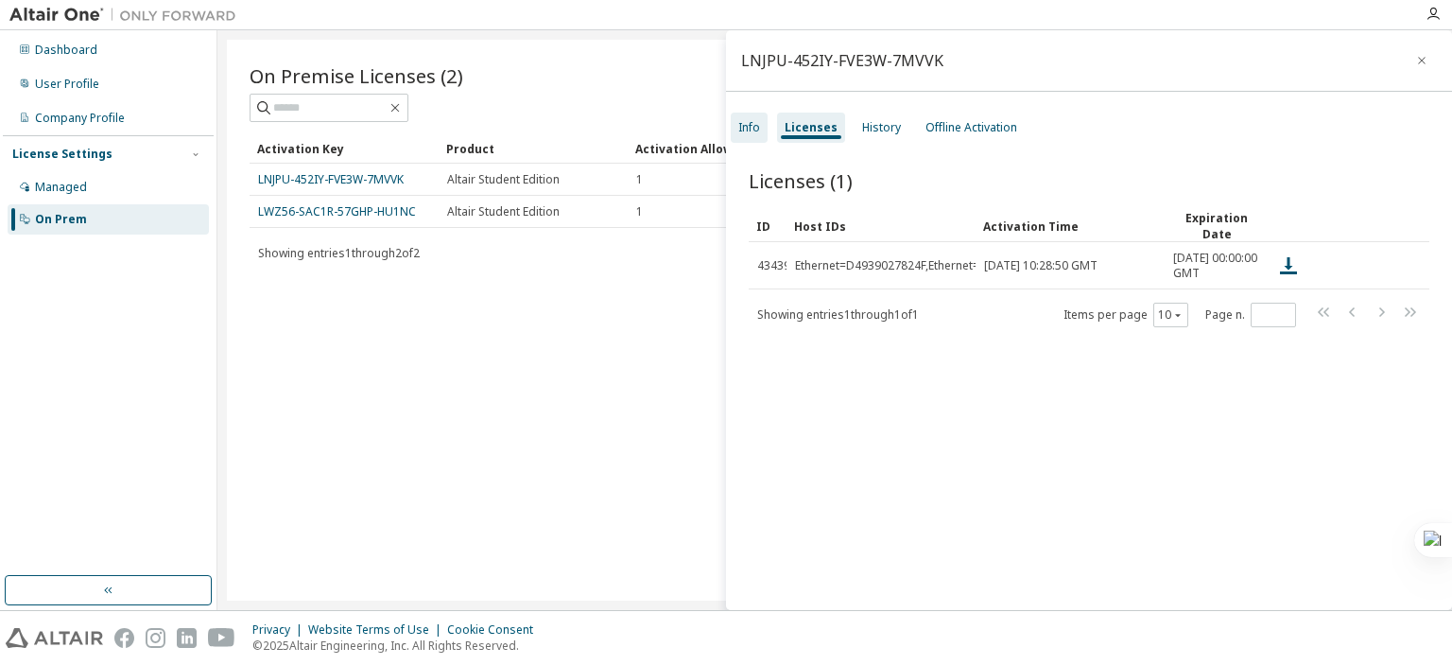
click at [753, 132] on div "Info" at bounding box center [750, 127] width 22 height 15
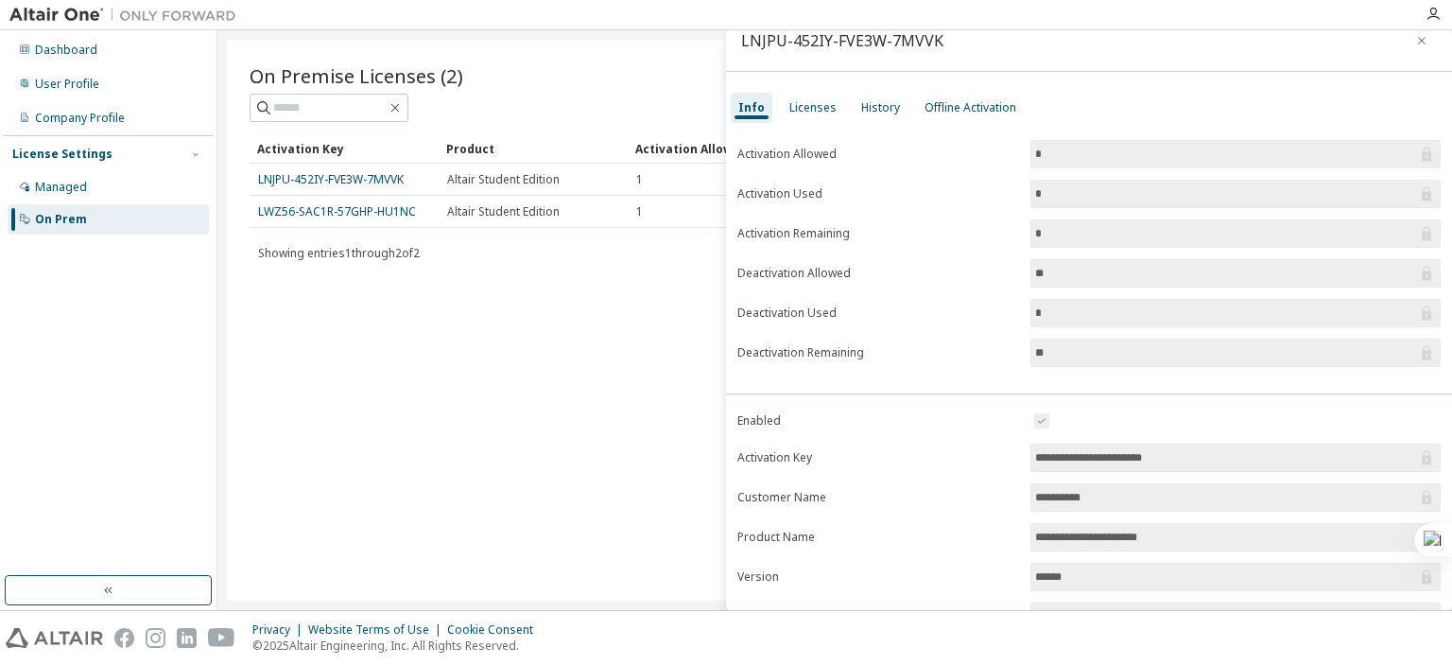
scroll to position [11, 0]
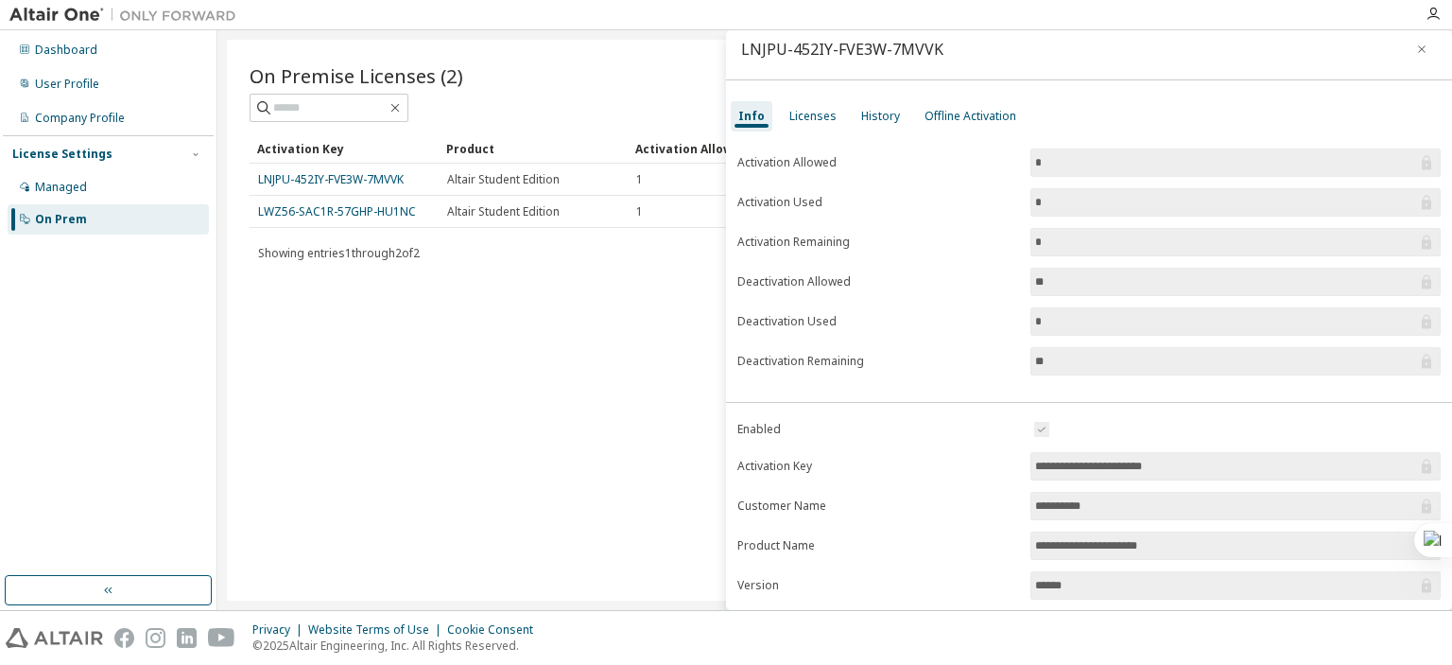
click at [1074, 206] on input "*" at bounding box center [1226, 202] width 382 height 19
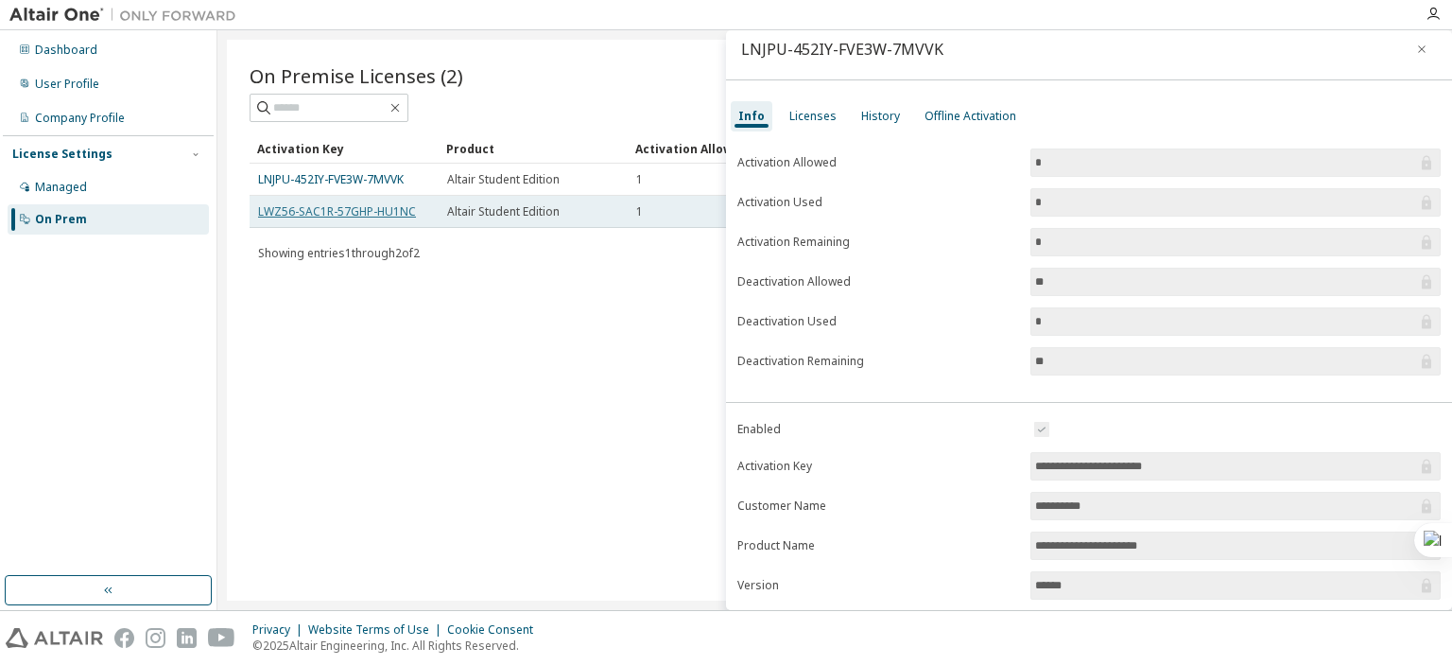
click at [400, 209] on link "LWZ56-SAC1R-57GHP-HU1NC" at bounding box center [337, 211] width 158 height 16
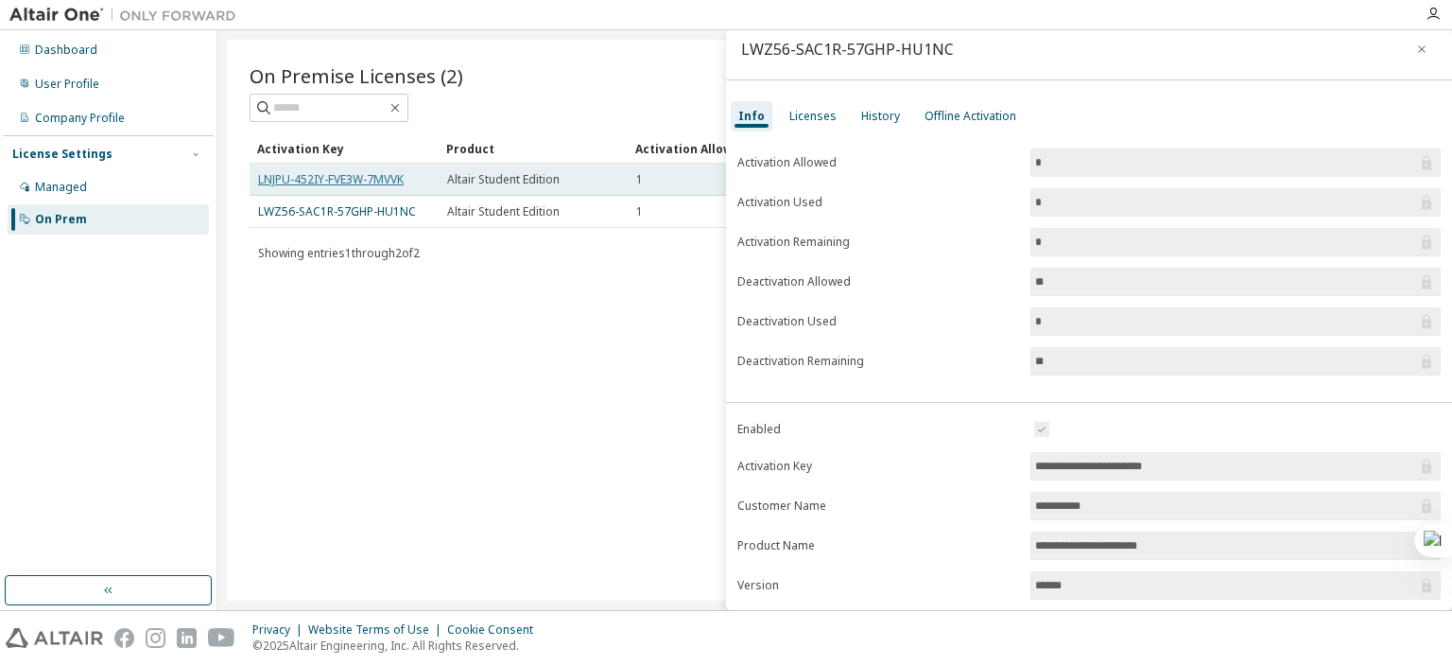
click at [404, 176] on link "LNJPU-452IY-FVE3W-7MVVK" at bounding box center [331, 179] width 146 height 16
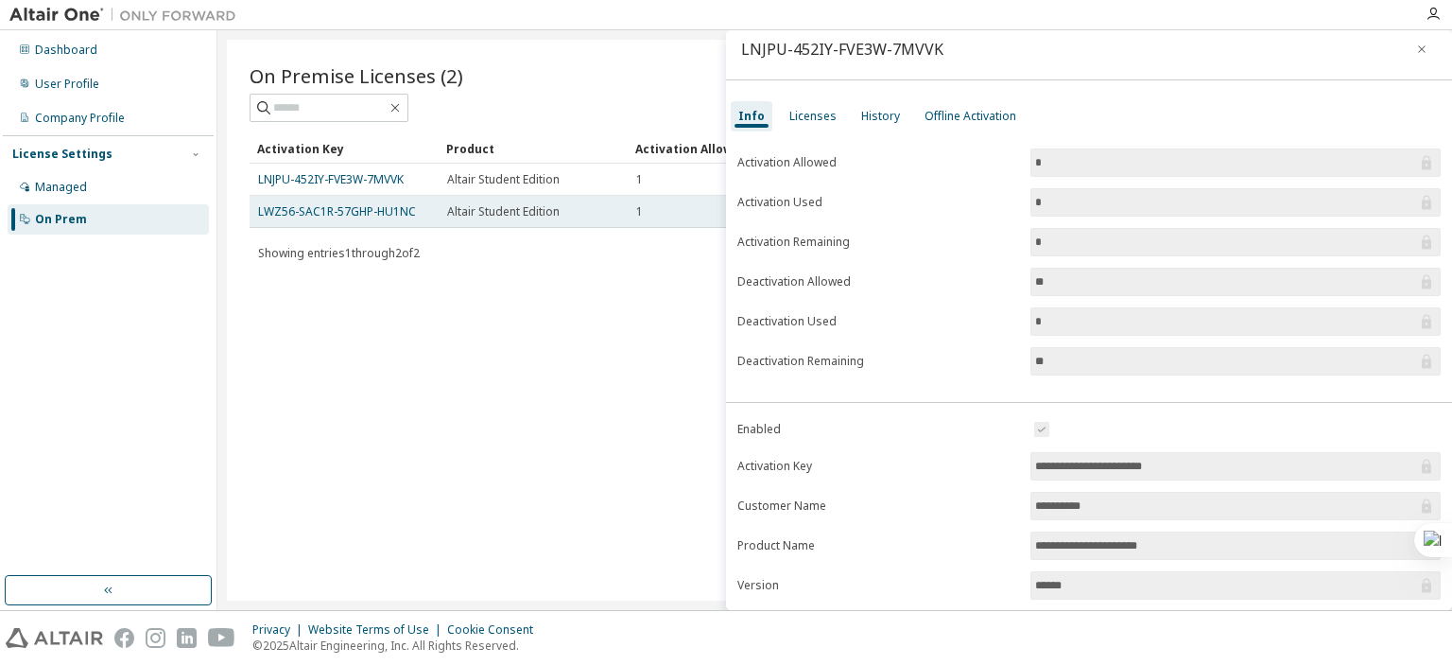
click at [397, 223] on td "LWZ56-SAC1R-57GHP-HU1NC" at bounding box center [344, 212] width 189 height 32
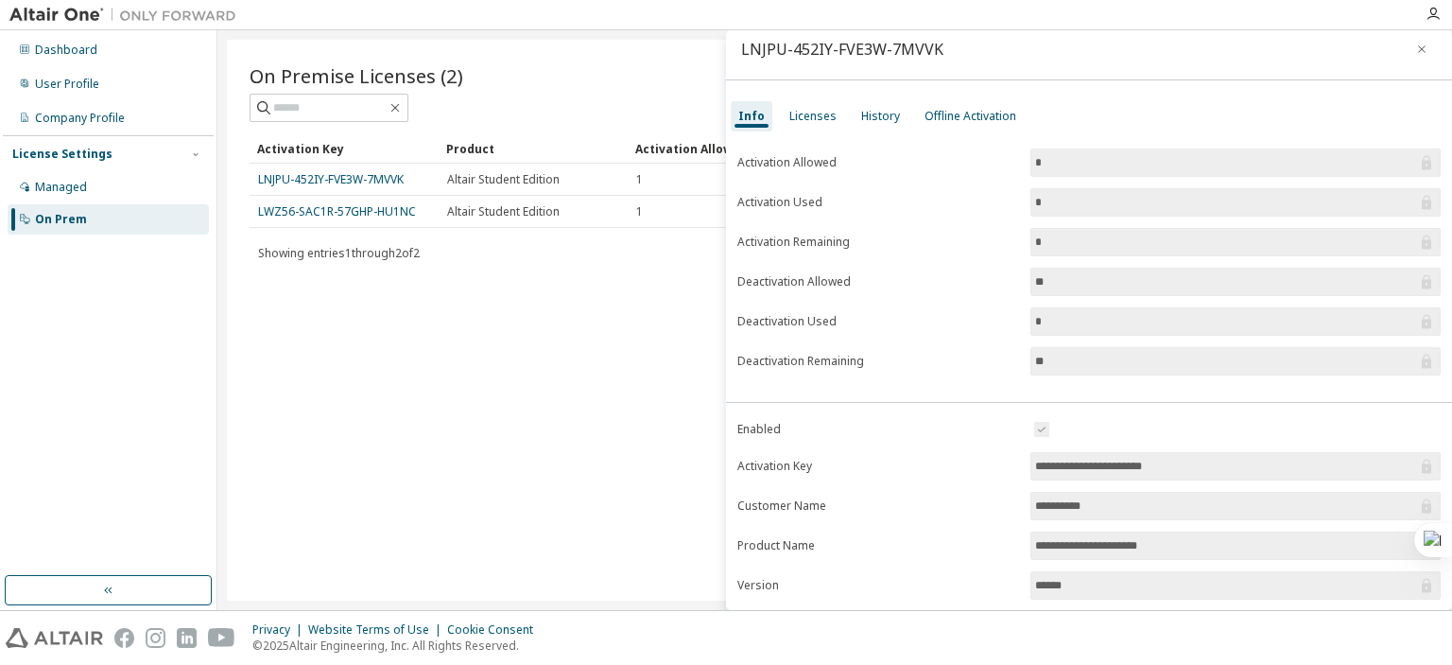
scroll to position [200, 0]
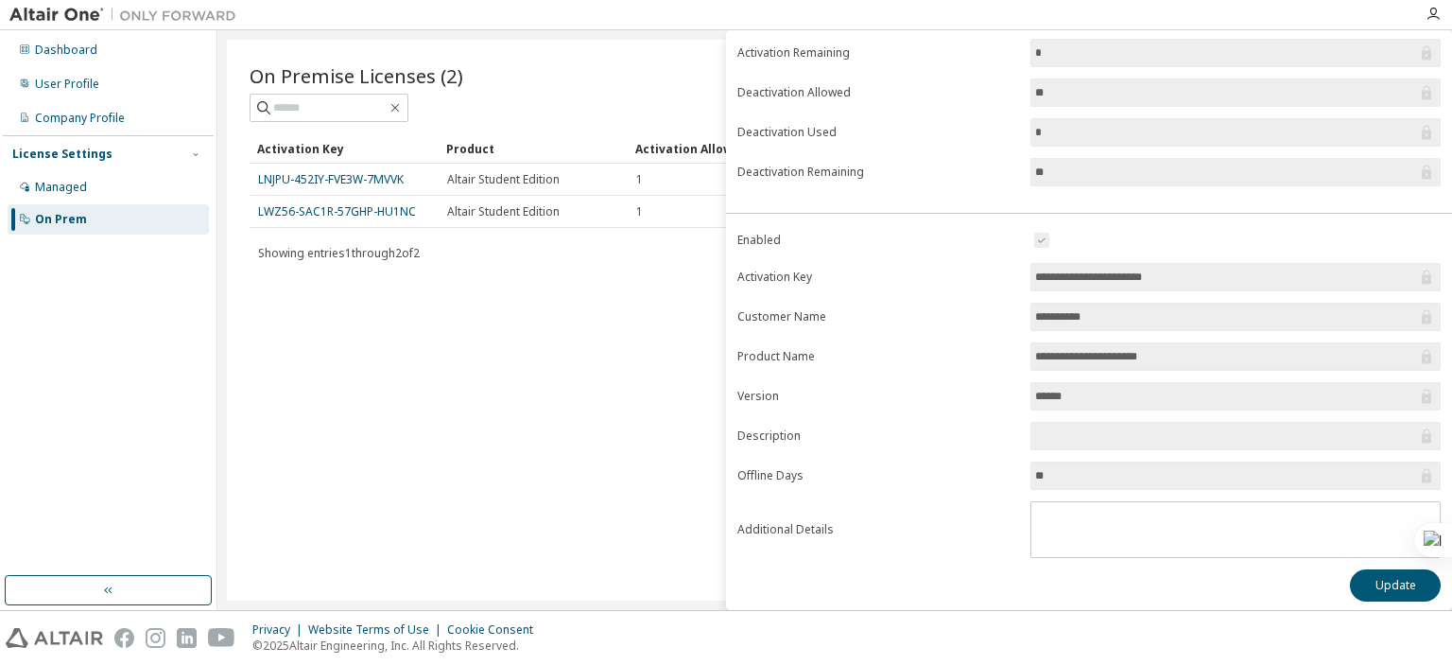
click at [1201, 350] on input "**********" at bounding box center [1226, 356] width 382 height 19
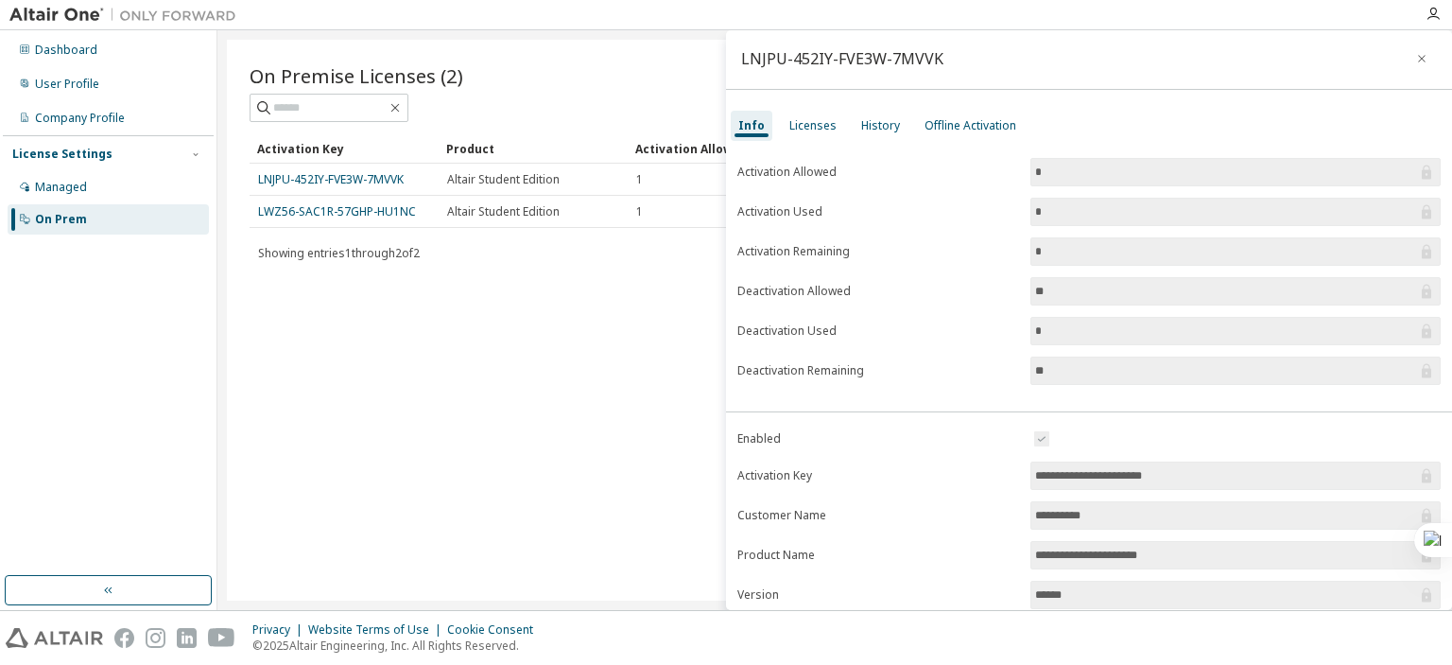
scroll to position [0, 0]
